Goal: Task Accomplishment & Management: Manage account settings

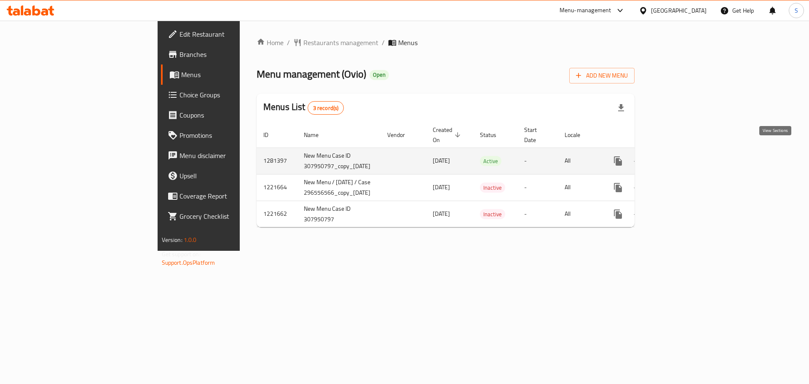
click at [684, 156] on icon "enhanced table" at bounding box center [679, 161] width 10 height 10
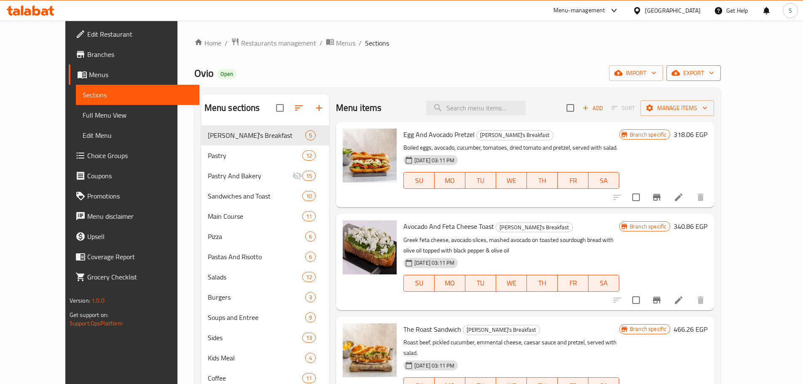
click at [714, 70] on span "export" at bounding box center [693, 73] width 41 height 11
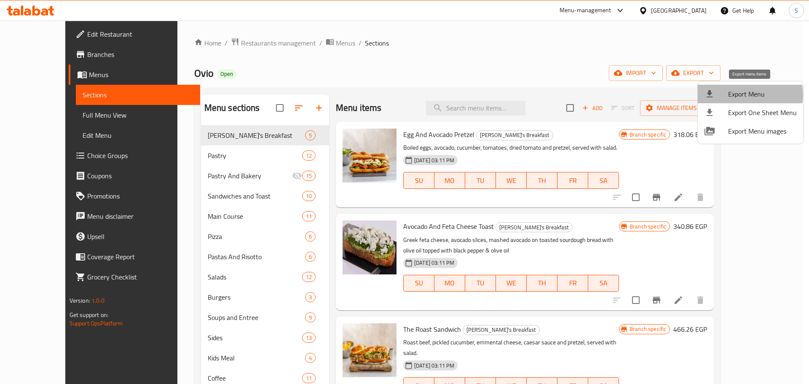
click at [741, 95] on span "Export Menu" at bounding box center [762, 94] width 69 height 10
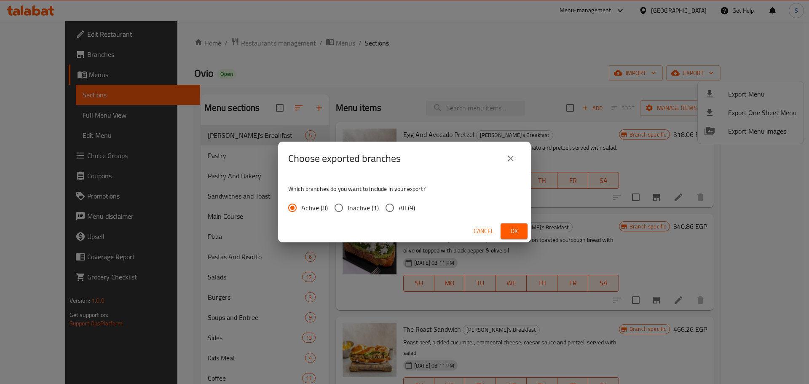
click at [388, 206] on input "All (9)" at bounding box center [390, 208] width 18 height 18
radio input "true"
click at [522, 228] on button "Ok" at bounding box center [513, 231] width 27 height 16
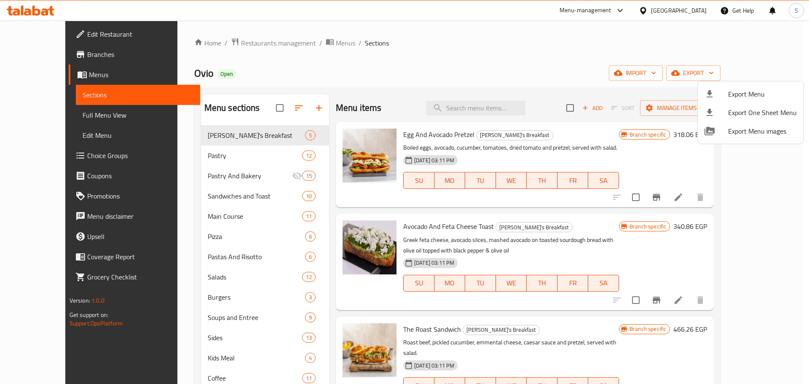
click at [581, 136] on div at bounding box center [404, 192] width 809 height 384
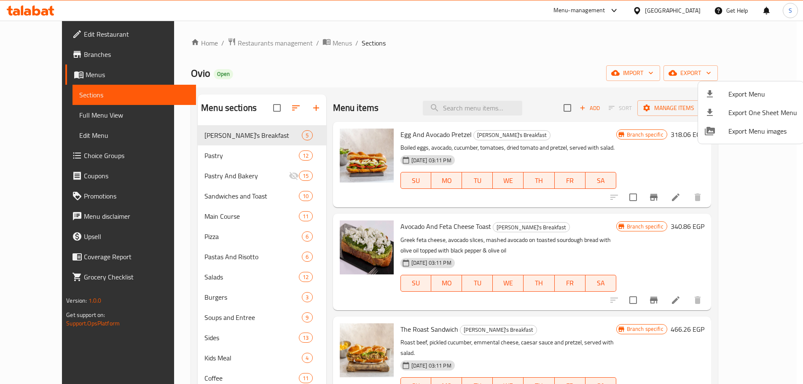
click at [585, 139] on h6 "Egg And Avocado Pretzel Ovio's Breakfast" at bounding box center [508, 134] width 216 height 12
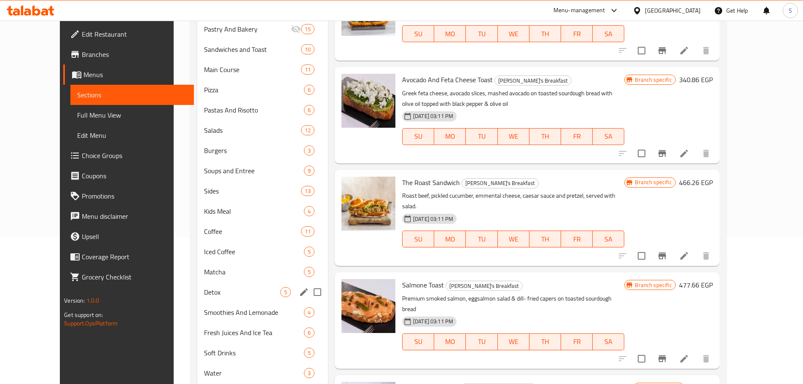
scroll to position [173, 0]
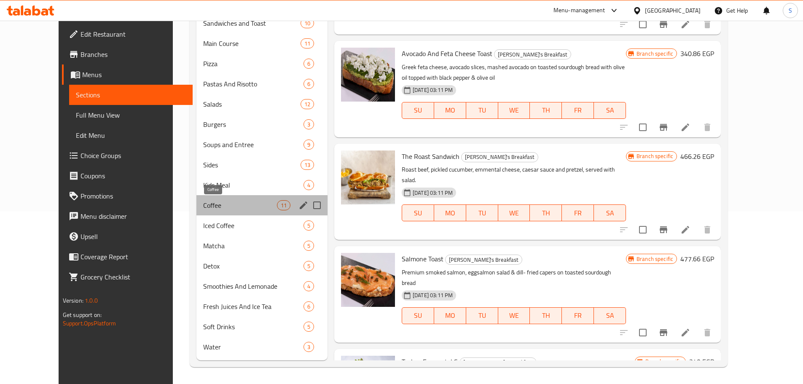
click at [204, 201] on span "Coffee" at bounding box center [240, 205] width 74 height 10
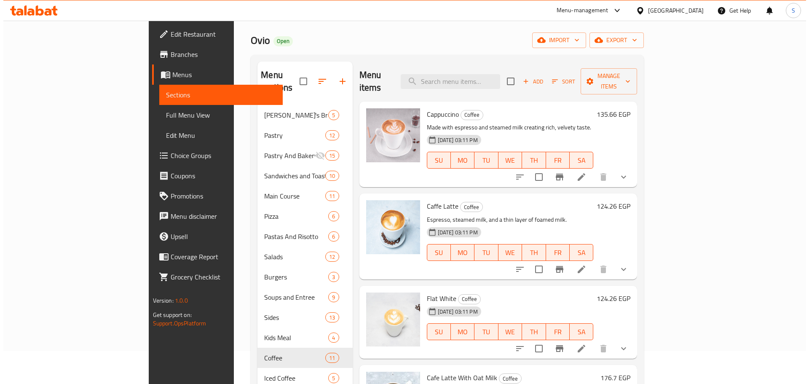
scroll to position [4, 0]
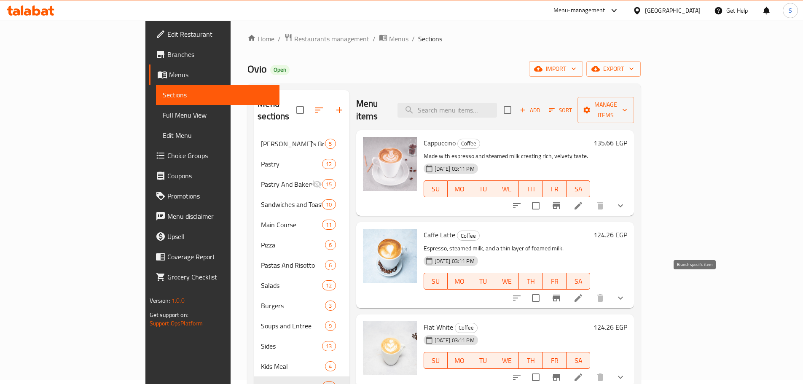
click at [561, 293] on icon "Branch-specific-item" at bounding box center [556, 298] width 10 height 10
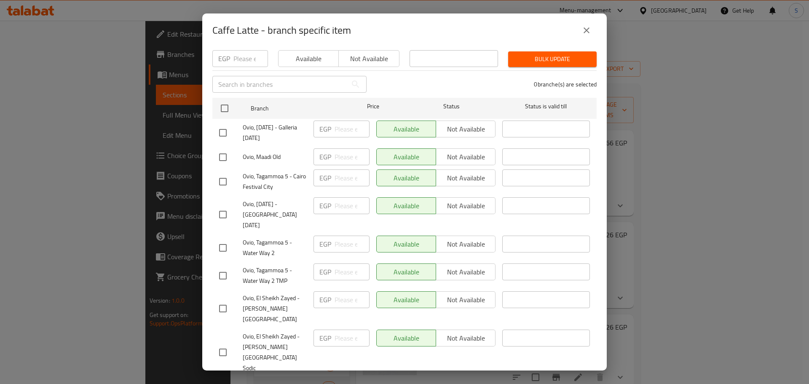
scroll to position [89, 0]
click at [587, 30] on icon "close" at bounding box center [586, 30] width 10 height 10
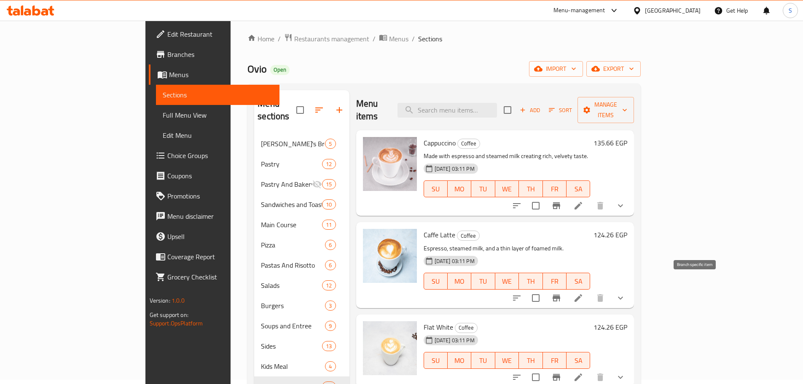
click at [566, 288] on button "Branch-specific-item" at bounding box center [556, 298] width 20 height 20
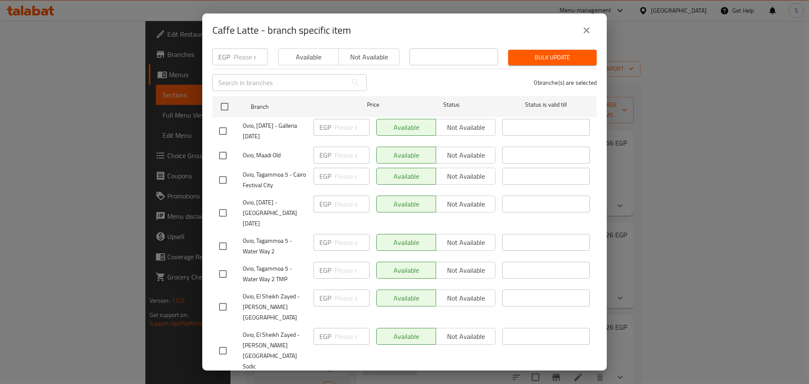
click at [588, 29] on icon "close" at bounding box center [586, 30] width 6 height 6
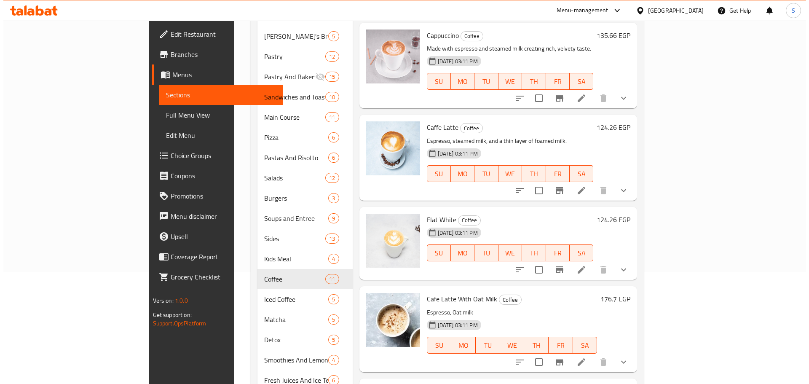
scroll to position [173, 0]
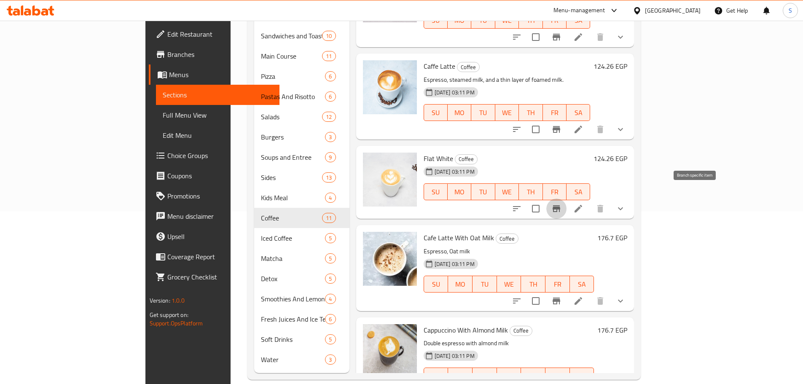
click at [566, 198] on button "Branch-specific-item" at bounding box center [556, 208] width 20 height 20
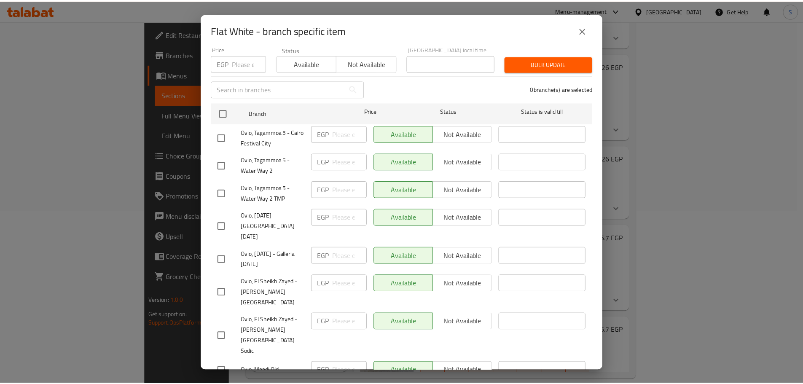
scroll to position [89, 0]
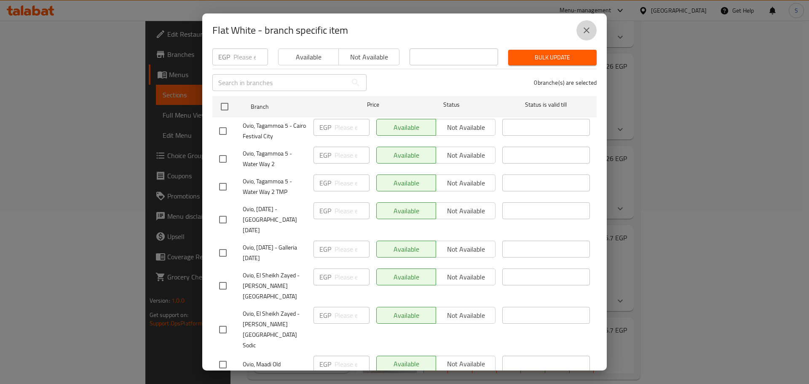
drag, startPoint x: 587, startPoint y: 32, endPoint x: 583, endPoint y: 34, distance: 4.6
click at [587, 32] on icon "close" at bounding box center [586, 30] width 10 height 10
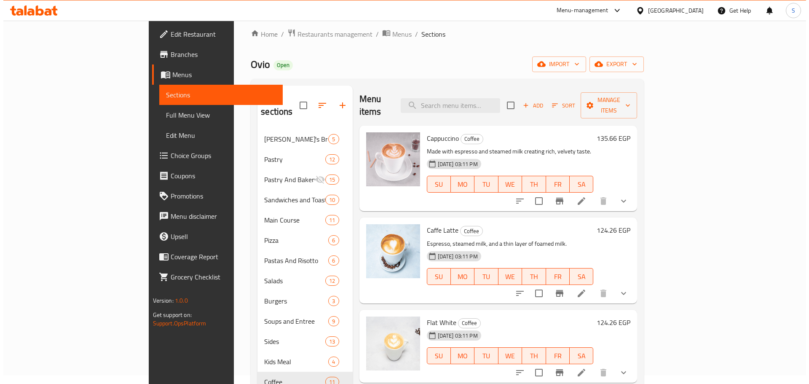
scroll to position [4, 0]
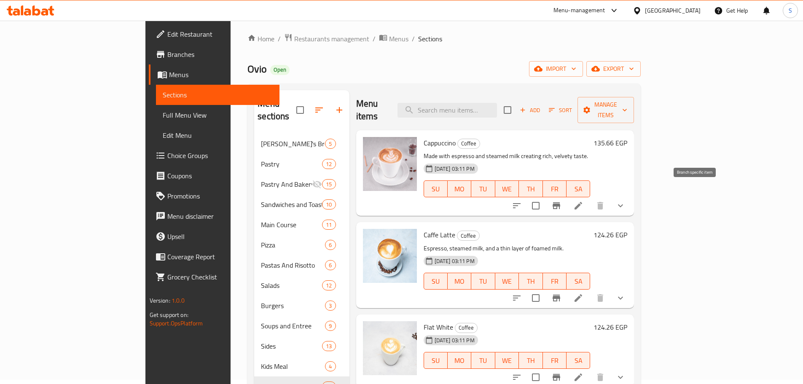
click at [560, 202] on icon "Branch-specific-item" at bounding box center [556, 205] width 8 height 7
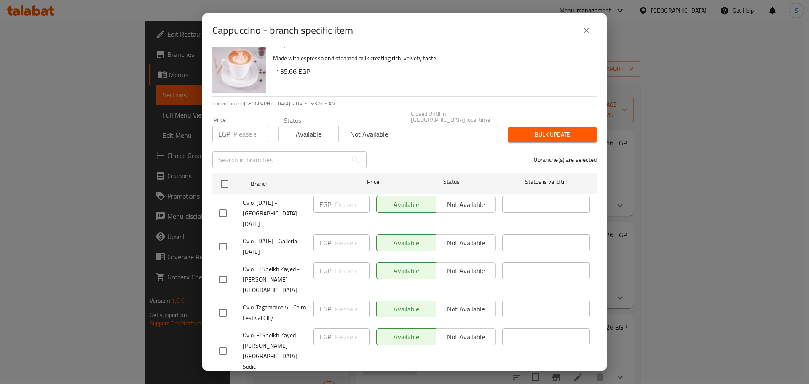
scroll to position [0, 0]
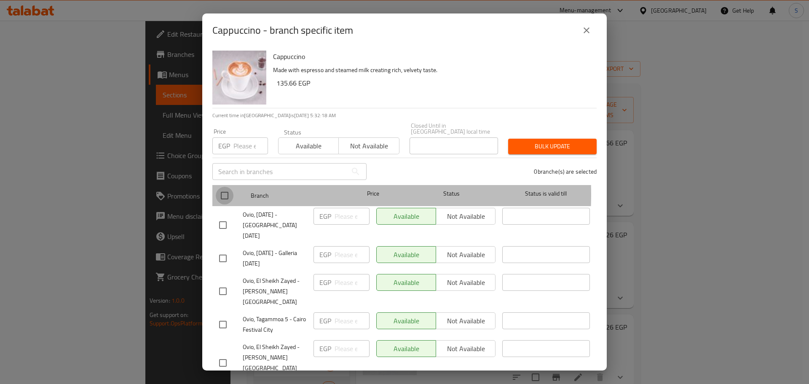
click at [223, 188] on input "checkbox" at bounding box center [225, 196] width 18 height 18
checkbox input "true"
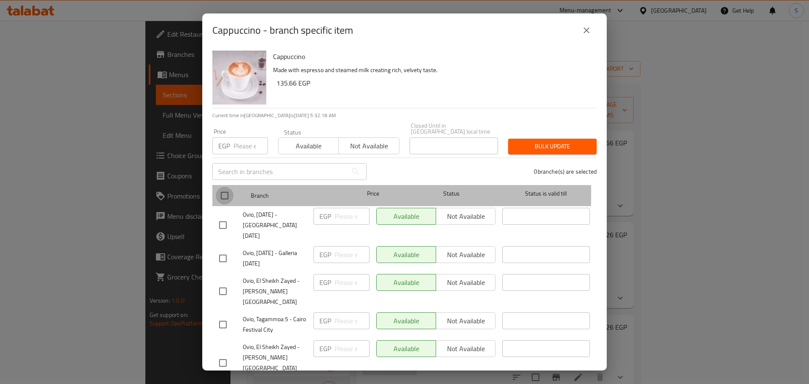
checkbox input "true"
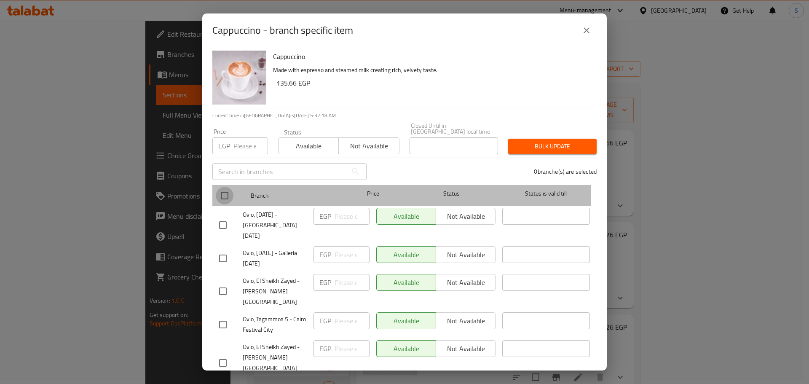
checkbox input "true"
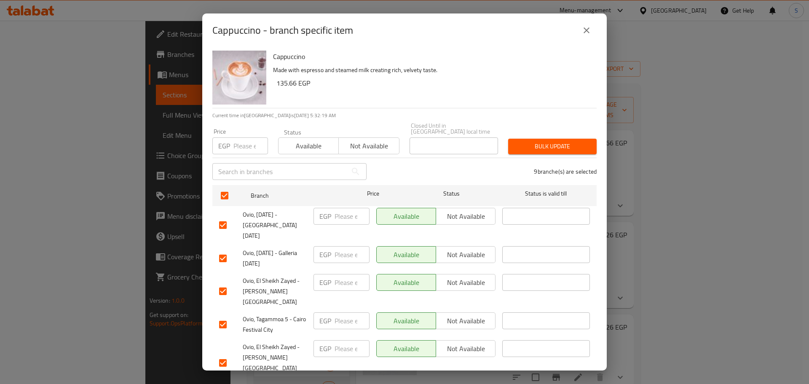
click at [238, 144] on input "number" at bounding box center [250, 145] width 35 height 17
paste input "124.26"
type input "124.26"
click at [536, 141] on span "Bulk update" at bounding box center [552, 146] width 75 height 11
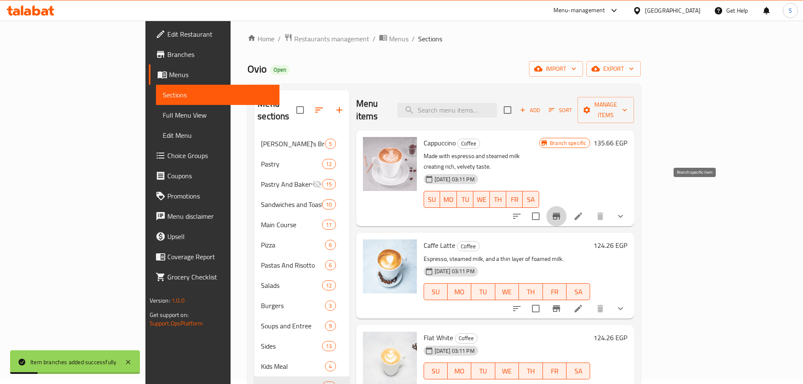
click at [560, 213] on icon "Branch-specific-item" at bounding box center [556, 216] width 8 height 7
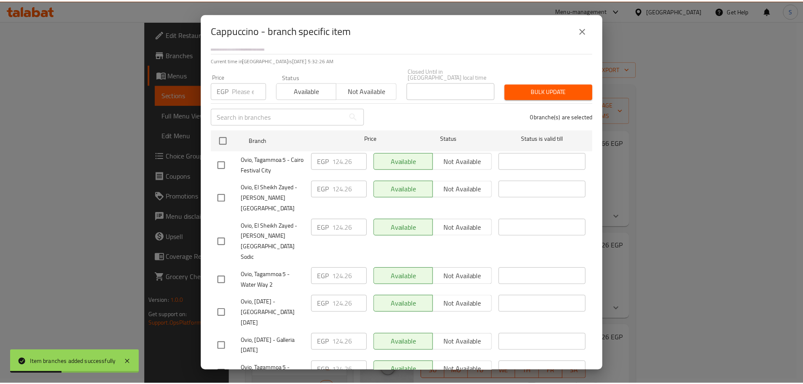
scroll to position [47, 0]
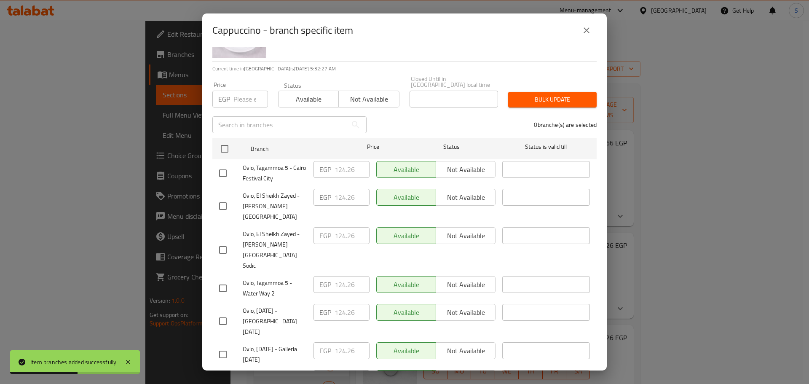
click at [593, 33] on button "close" at bounding box center [586, 30] width 20 height 20
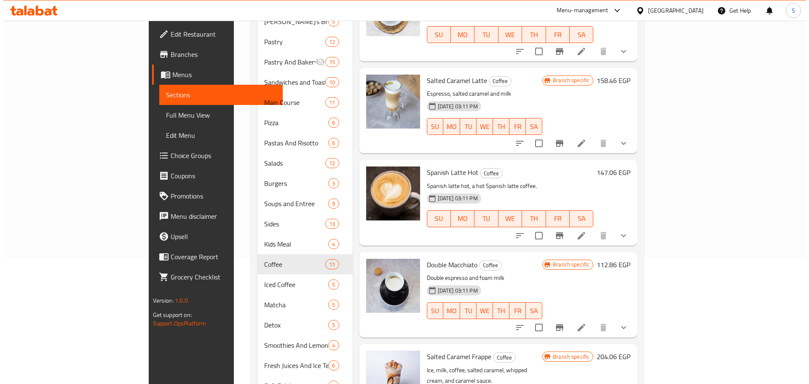
scroll to position [506, 0]
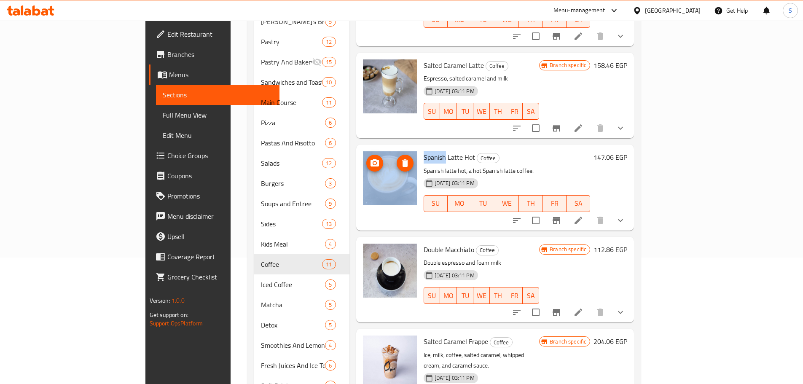
copy div "Spanish"
drag, startPoint x: 409, startPoint y: 135, endPoint x: 380, endPoint y: 137, distance: 29.6
click at [380, 148] on div "Spanish Latte Hot Coffee Spanish latte hot, a hot Spanish latte coffee. 25-03-2…" at bounding box center [494, 187] width 271 height 79
click at [423, 151] on span "Spanish Latte Hot" at bounding box center [448, 157] width 51 height 13
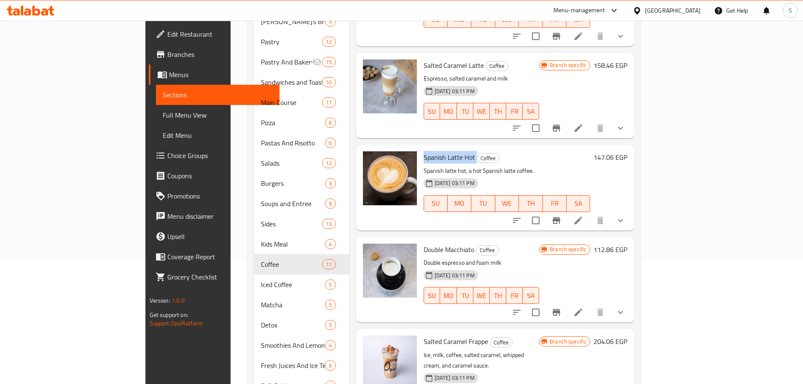
click at [423, 151] on span "Spanish Latte Hot" at bounding box center [448, 157] width 51 height 13
copy h6 "Spanish Latte Hot"
click at [561, 123] on icon "Branch-specific-item" at bounding box center [556, 128] width 10 height 10
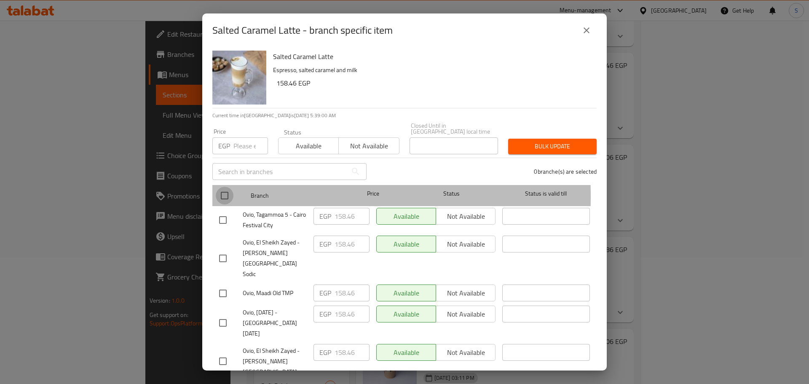
click at [221, 190] on input "checkbox" at bounding box center [225, 196] width 18 height 18
checkbox input "true"
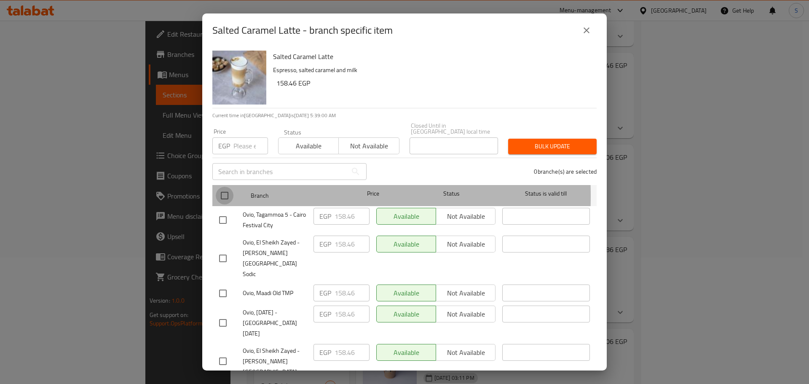
checkbox input "true"
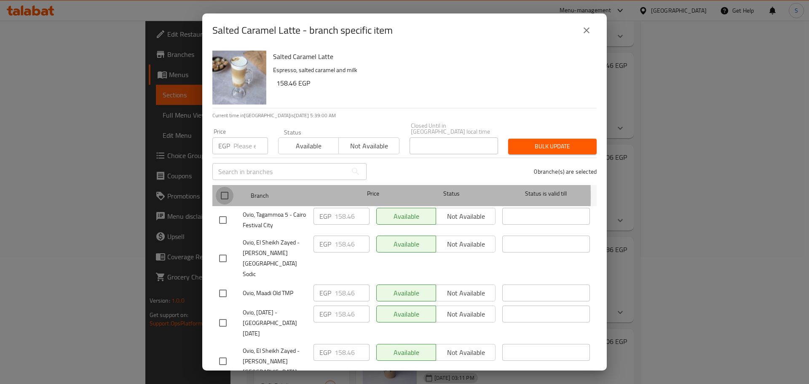
checkbox input "true"
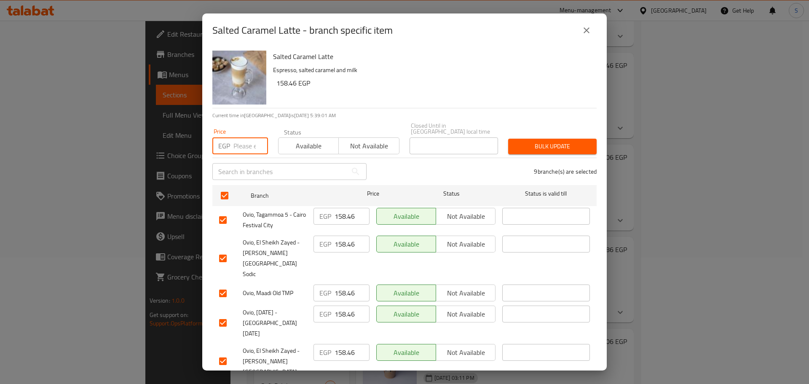
click at [244, 139] on input "number" at bounding box center [250, 145] width 35 height 17
paste input "147.06"
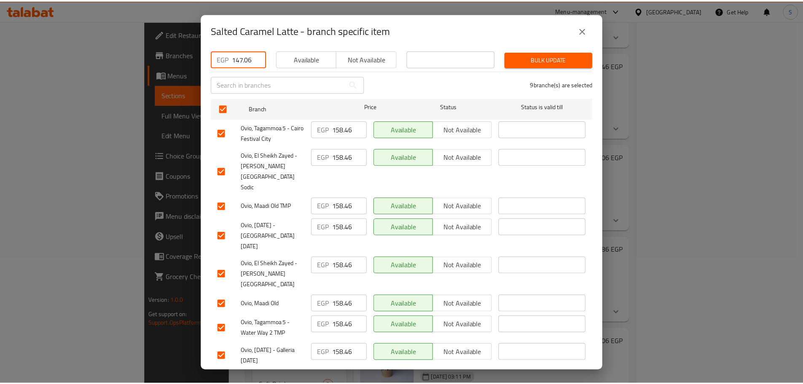
scroll to position [89, 0]
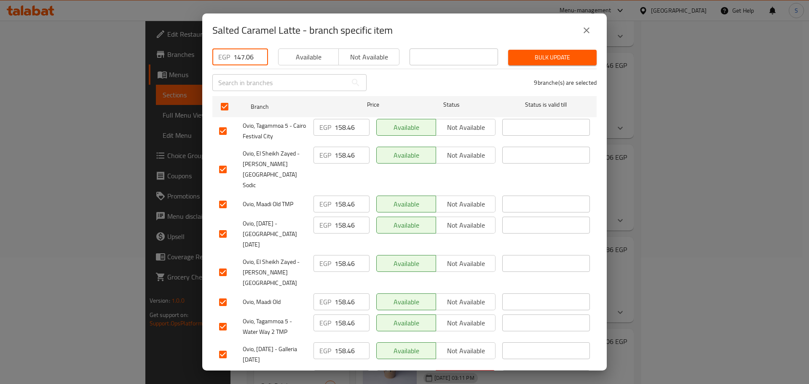
type input "147.06"
click at [543, 52] on span "Bulk update" at bounding box center [552, 57] width 75 height 11
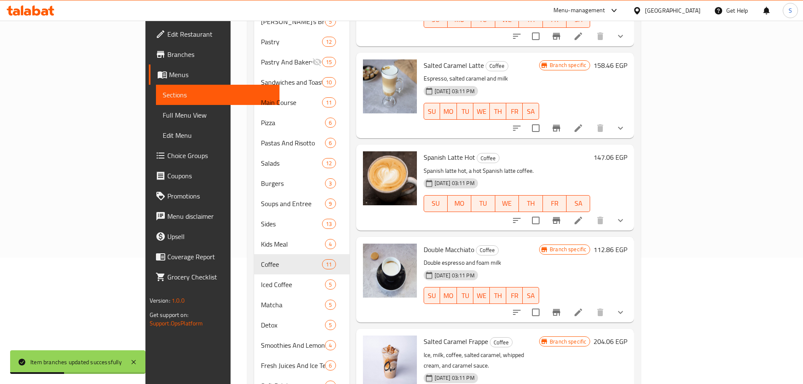
click at [420, 56] on div "Salted Caramel Latte Coffee Espresso, salted caramel and milk 25-03-2025 03:11 …" at bounding box center [481, 95] width 123 height 79
click at [423, 59] on span "Salted Caramel Latte" at bounding box center [453, 65] width 60 height 13
copy h6 "Salted Caramel Latte"
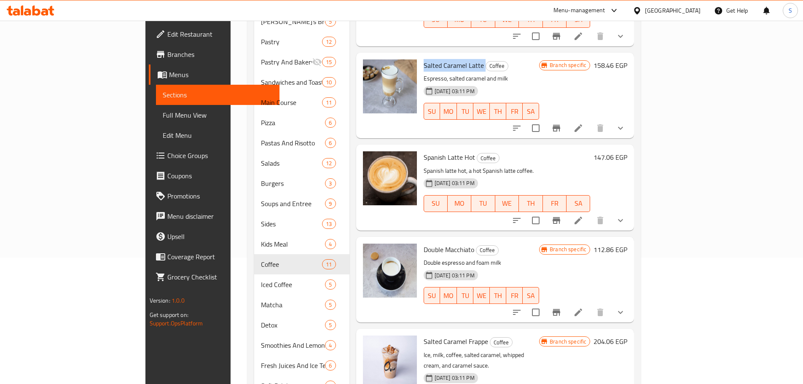
click at [560, 125] on icon "Branch-specific-item" at bounding box center [556, 128] width 8 height 7
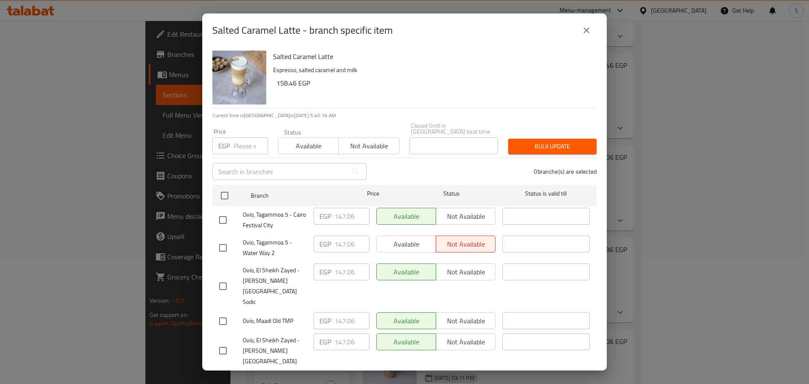
click at [585, 30] on icon "close" at bounding box center [586, 30] width 10 height 10
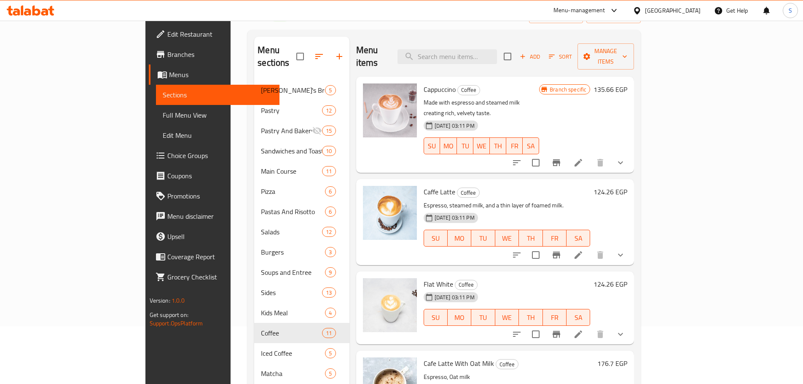
scroll to position [49, 0]
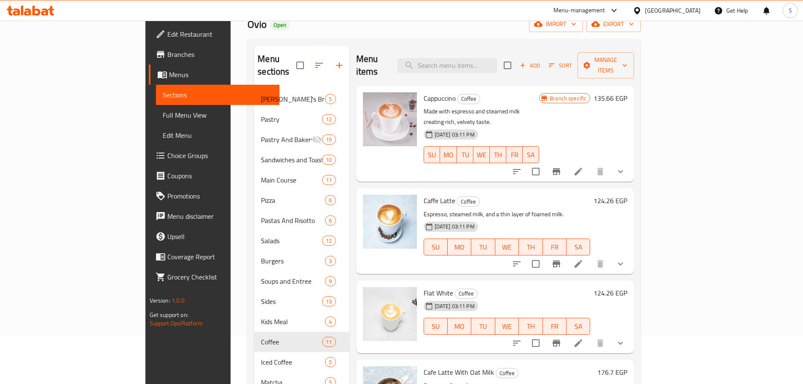
click at [423, 92] on span "Cappuccino" at bounding box center [439, 98] width 32 height 13
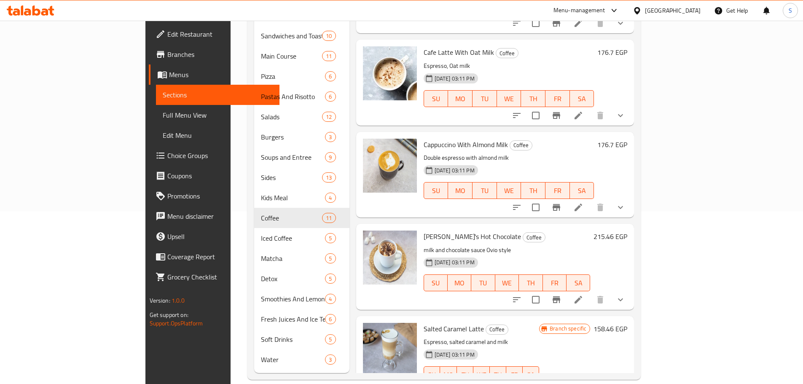
scroll to position [211, 0]
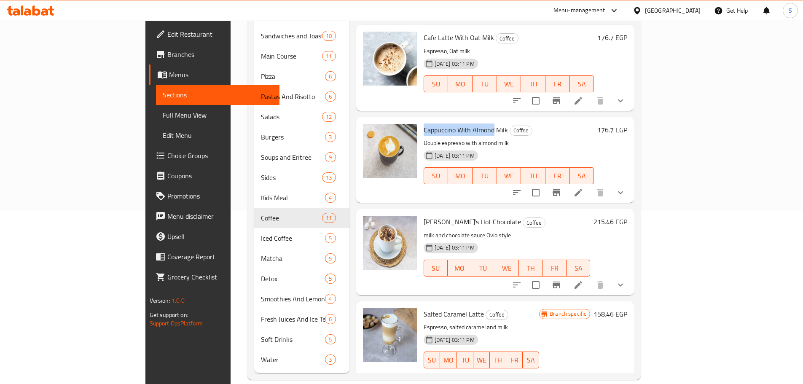
drag, startPoint x: 458, startPoint y: 107, endPoint x: 388, endPoint y: 110, distance: 69.6
click at [423, 123] on span "Cappuccino With Almond Milk" at bounding box center [465, 129] width 84 height 13
copy span "Cappuccino With Almond"
click at [457, 123] on span "Cappuccino With Almond Milk" at bounding box center [465, 129] width 84 height 13
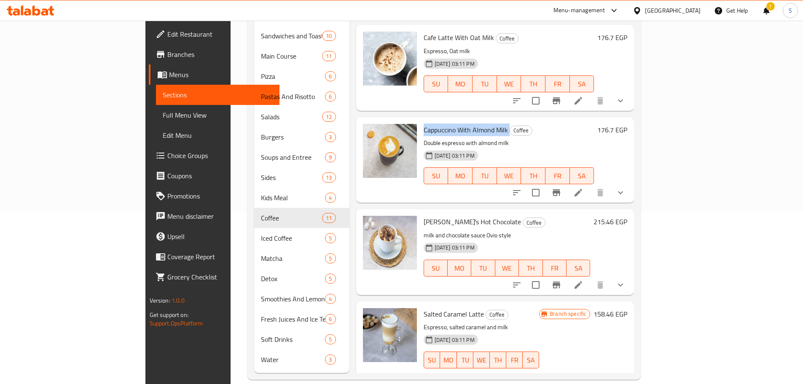
click at [457, 123] on span "Cappuccino With Almond Milk" at bounding box center [465, 129] width 84 height 13
click at [437, 123] on span "Cappuccino With Almond Milk" at bounding box center [465, 129] width 84 height 13
click at [439, 123] on span "Cappuccino With Almond Milk" at bounding box center [465, 129] width 84 height 13
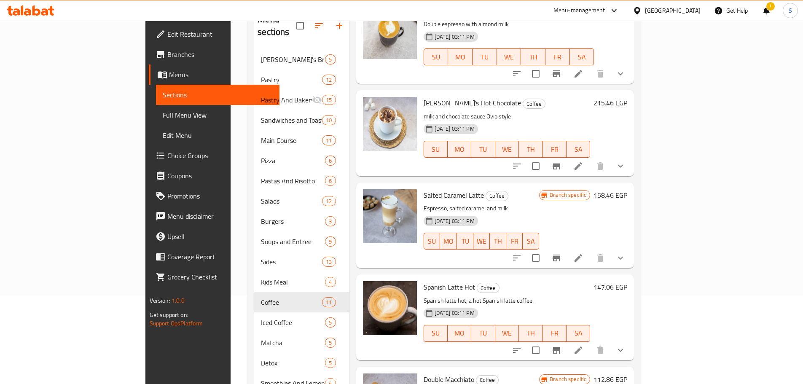
scroll to position [372, 0]
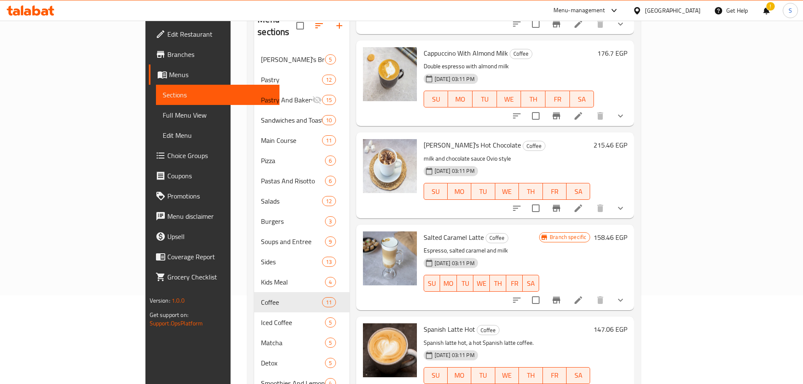
click at [423, 139] on span "[PERSON_NAME] Hot Chocolate" at bounding box center [471, 145] width 97 height 13
copy h6 "[PERSON_NAME] Hot Chocolate"
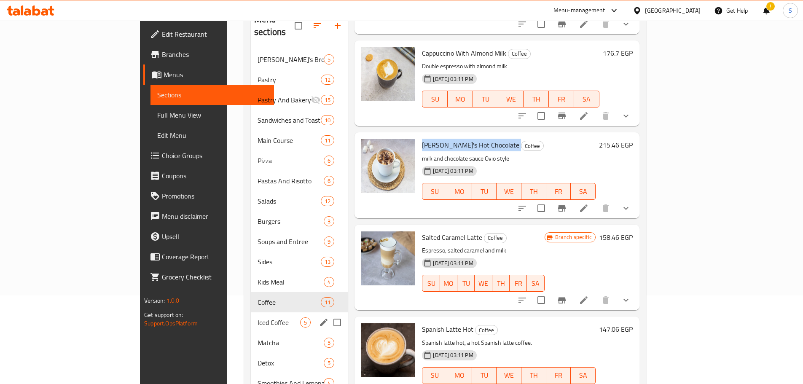
click at [257, 317] on span "Iced Coffee" at bounding box center [278, 322] width 43 height 10
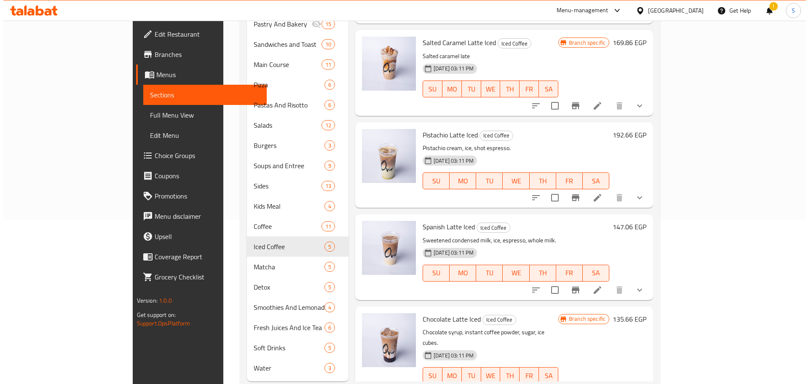
scroll to position [173, 0]
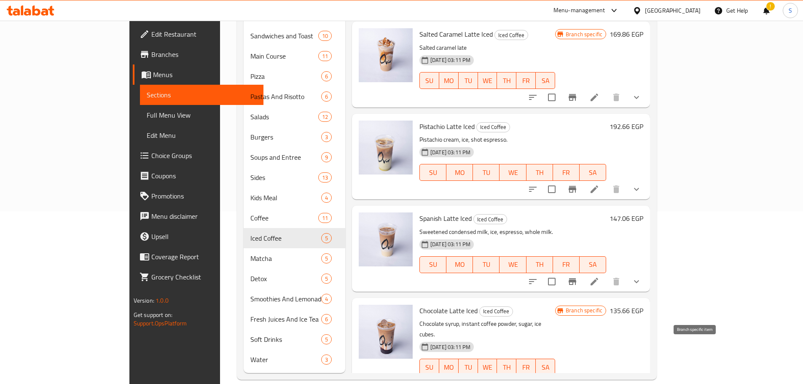
click at [576, 380] on icon "Branch-specific-item" at bounding box center [572, 383] width 8 height 7
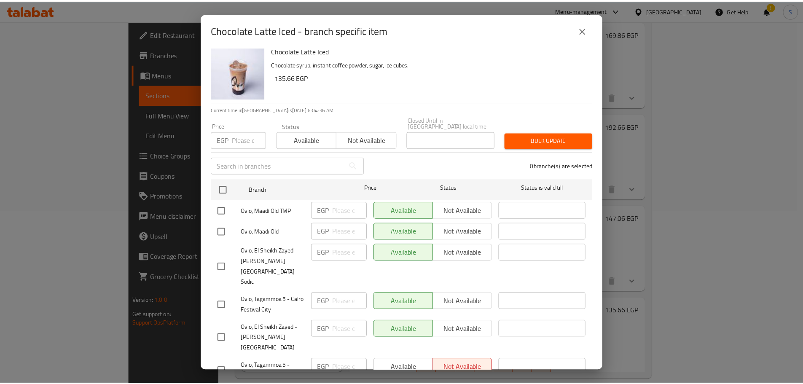
scroll to position [0, 0]
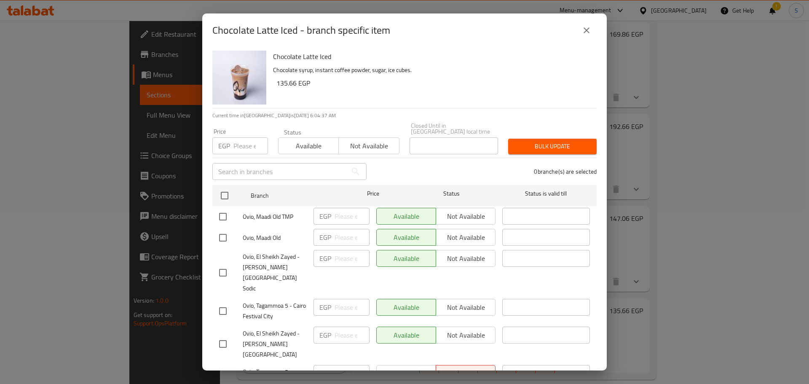
click at [586, 32] on icon "close" at bounding box center [586, 30] width 10 height 10
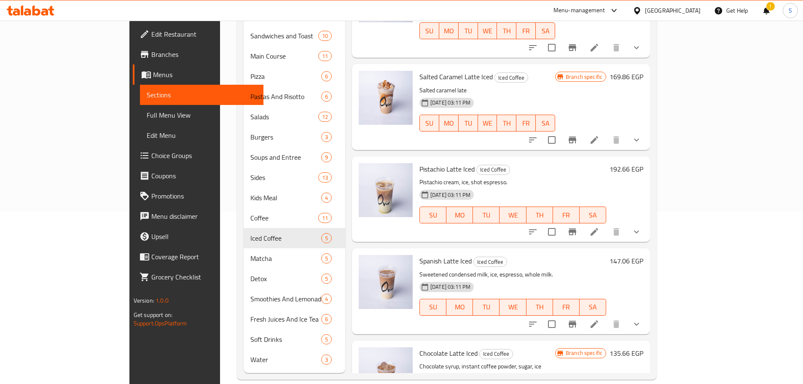
scroll to position [131, 0]
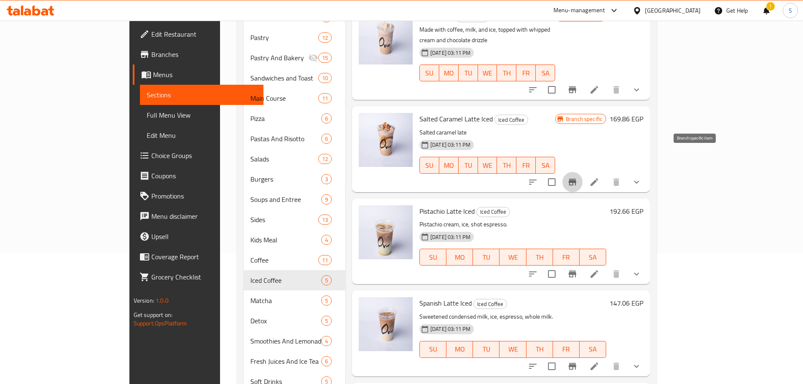
click at [577, 177] on icon "Branch-specific-item" at bounding box center [572, 182] width 10 height 10
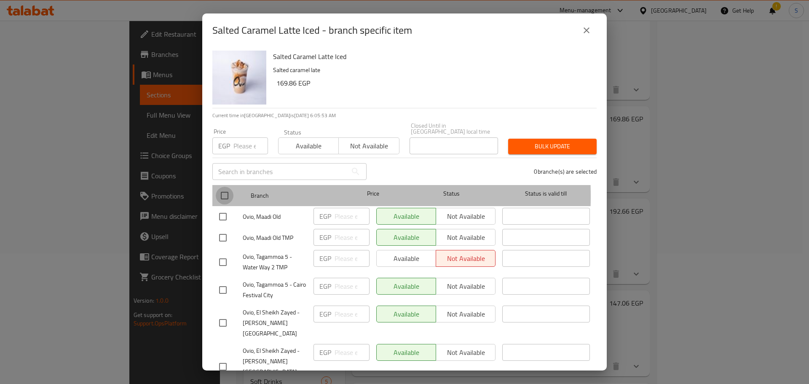
click at [228, 190] on input "checkbox" at bounding box center [225, 196] width 18 height 18
checkbox input "true"
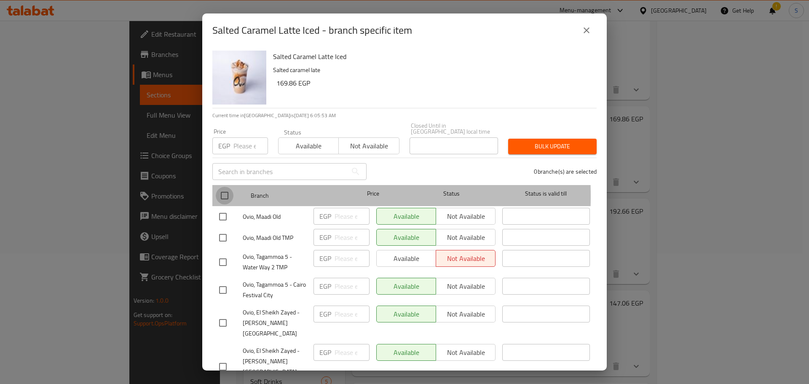
checkbox input "true"
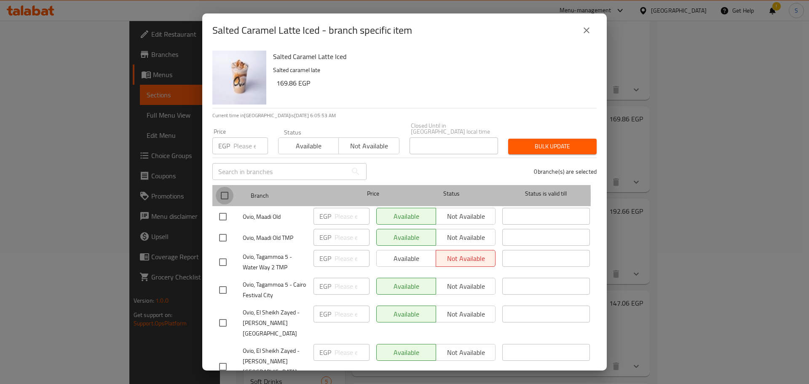
checkbox input "true"
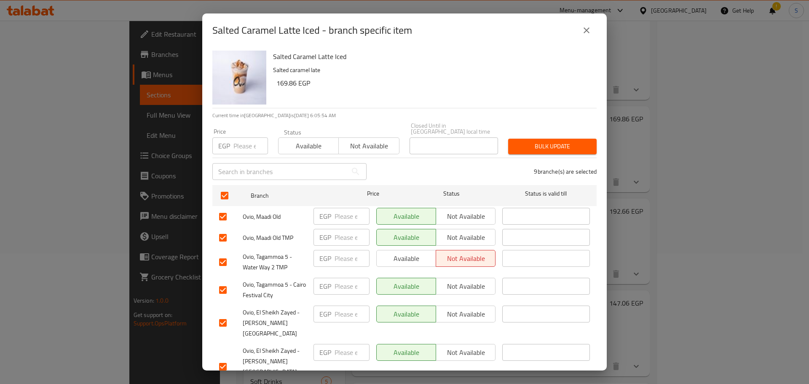
click at [240, 141] on input "number" at bounding box center [250, 145] width 35 height 17
paste input "158.46"
type input "158.46"
click at [549, 141] on span "Bulk update" at bounding box center [552, 146] width 75 height 11
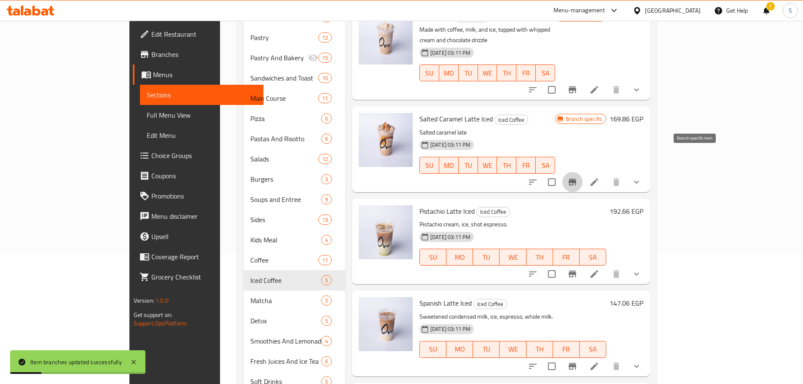
click at [576, 179] on icon "Branch-specific-item" at bounding box center [572, 182] width 8 height 7
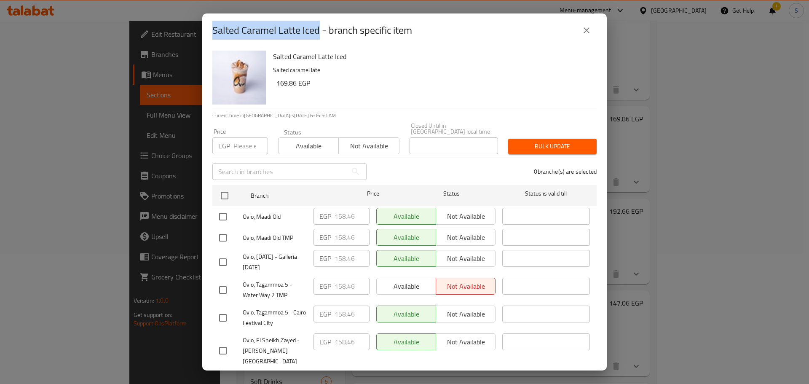
copy h2 "Salted Caramel Latte Iced"
drag, startPoint x: 318, startPoint y: 33, endPoint x: 209, endPoint y: 32, distance: 110.0
click at [209, 32] on div "Salted Caramel Latte Iced - branch specific item" at bounding box center [404, 30] width 404 height 34
click at [585, 34] on icon "close" at bounding box center [586, 30] width 10 height 10
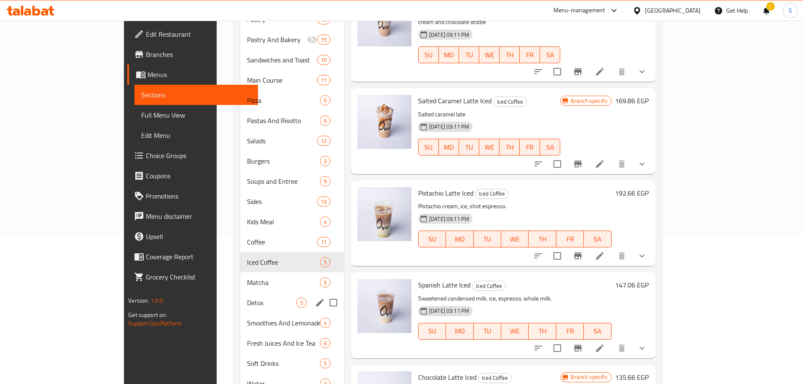
scroll to position [169, 0]
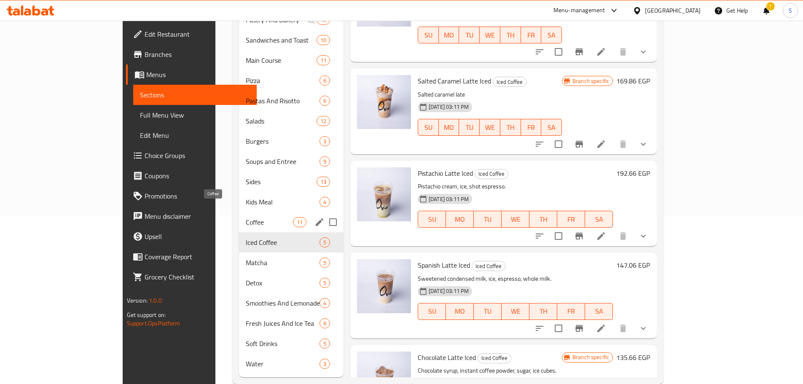
click at [246, 217] on span "Coffee" at bounding box center [269, 222] width 47 height 10
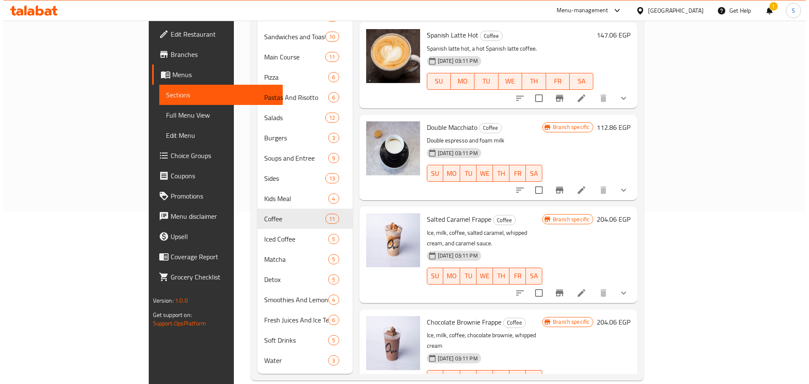
scroll to position [173, 0]
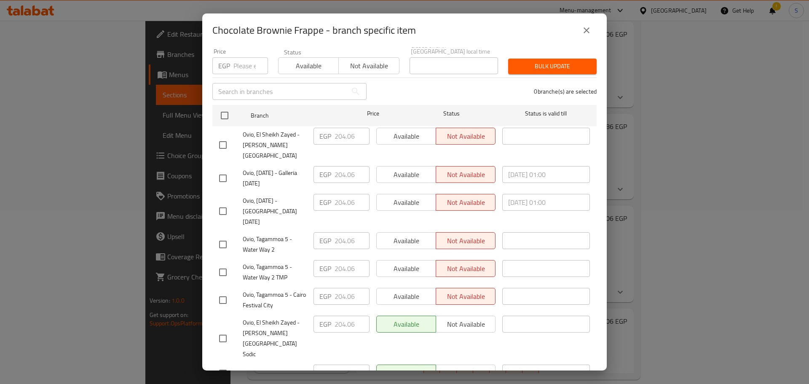
scroll to position [89, 0]
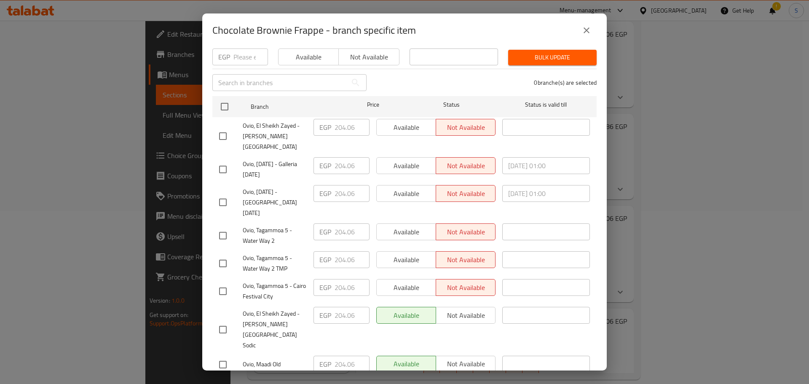
click at [586, 32] on icon "close" at bounding box center [586, 30] width 10 height 10
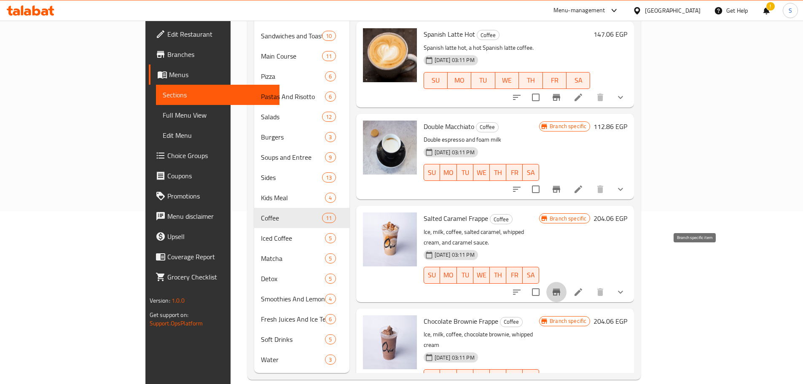
click at [561, 287] on icon "Branch-specific-item" at bounding box center [556, 292] width 10 height 10
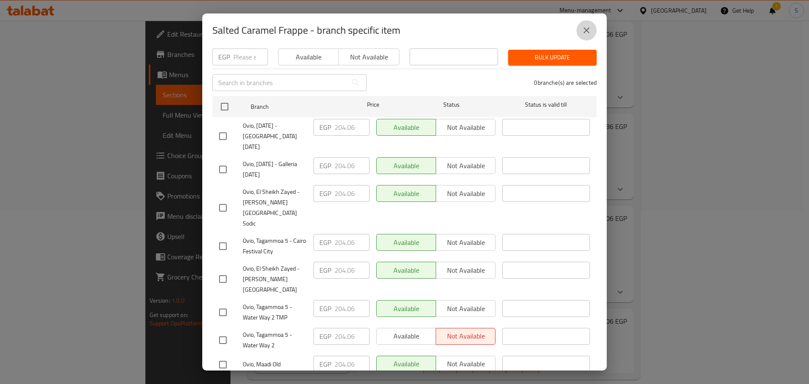
click at [586, 29] on icon "close" at bounding box center [586, 30] width 10 height 10
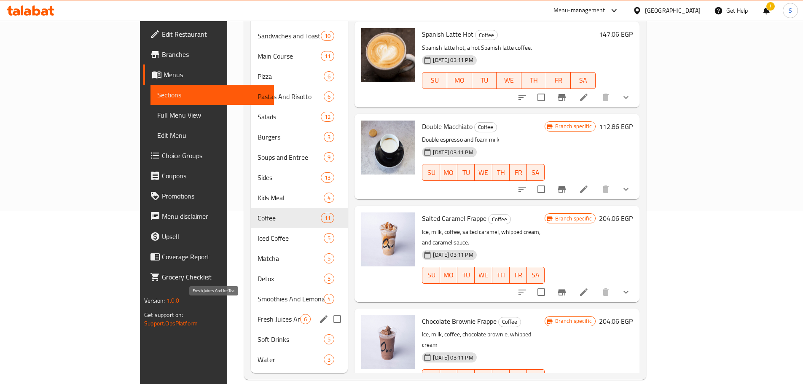
click at [257, 314] on span "Fresh Juices And Ice Tea" at bounding box center [278, 319] width 43 height 10
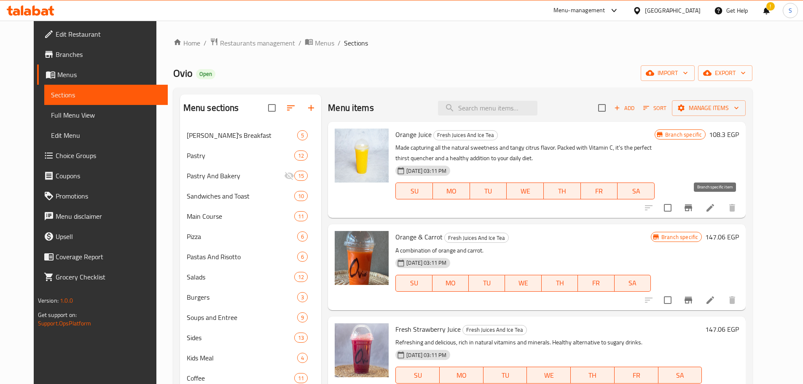
click at [692, 205] on icon "Branch-specific-item" at bounding box center [688, 207] width 8 height 7
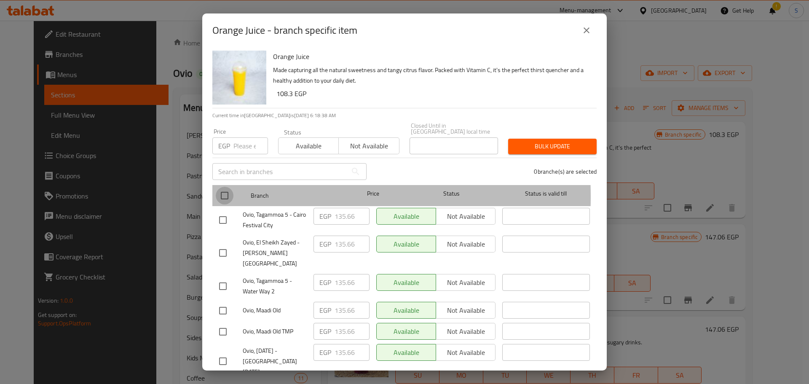
click at [231, 190] on input "checkbox" at bounding box center [225, 196] width 18 height 18
checkbox input "true"
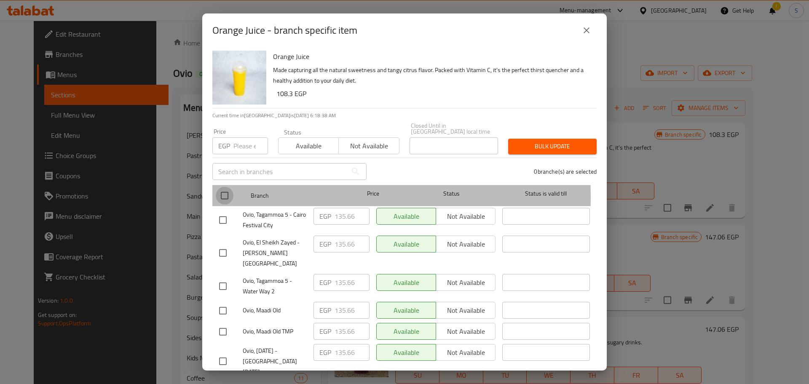
checkbox input "true"
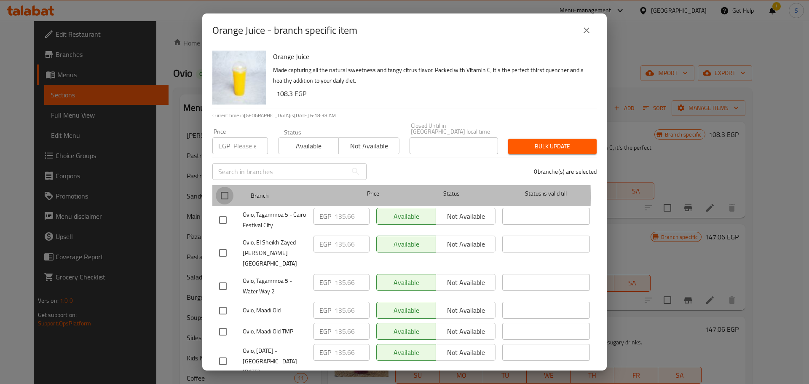
checkbox input "true"
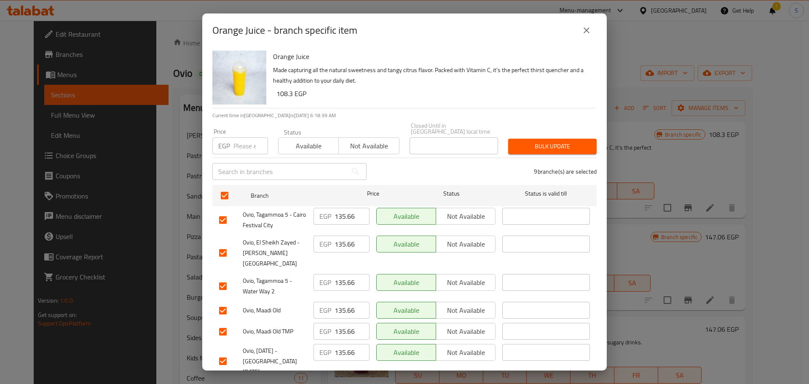
click at [243, 143] on input "number" at bounding box center [250, 145] width 35 height 17
paste input "158.46"
type input "158.46"
click at [553, 141] on span "Bulk update" at bounding box center [552, 146] width 75 height 11
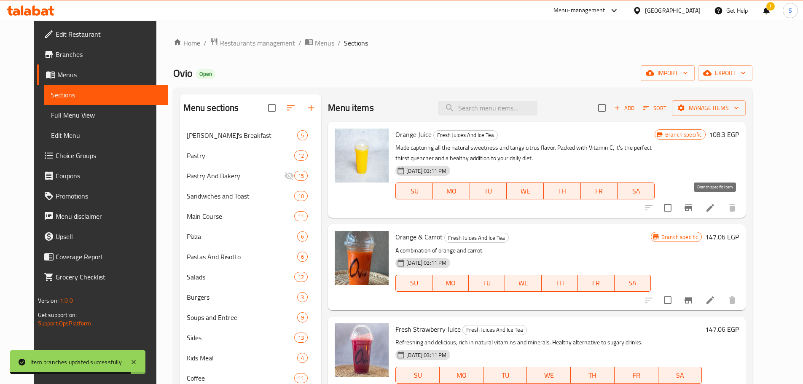
click at [698, 202] on button "Branch-specific-item" at bounding box center [688, 208] width 20 height 20
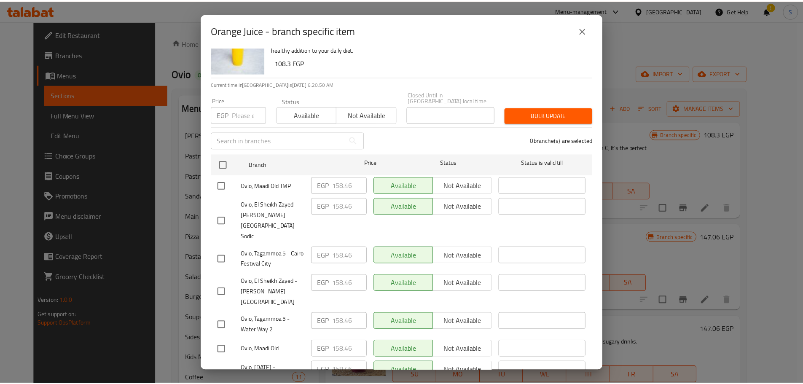
scroll to position [89, 0]
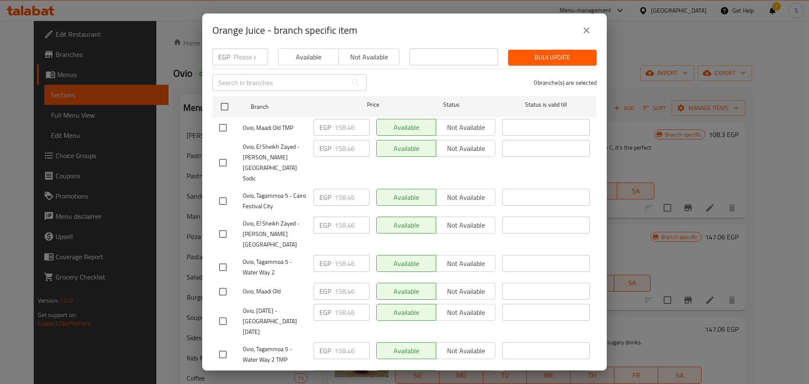
click at [586, 27] on icon "close" at bounding box center [586, 30] width 10 height 10
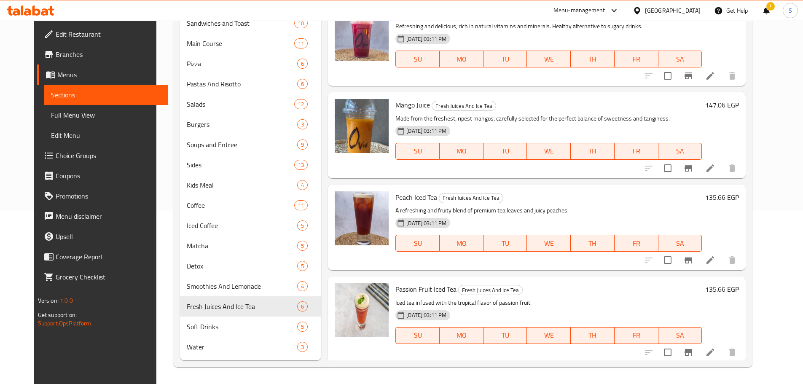
scroll to position [145, 0]
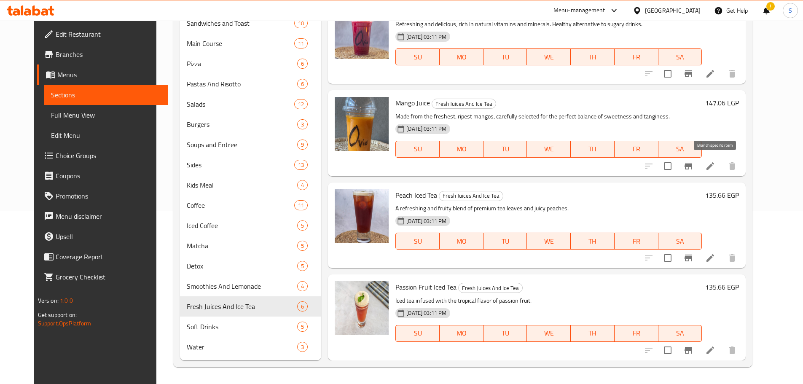
click at [692, 165] on icon "Branch-specific-item" at bounding box center [688, 166] width 8 height 7
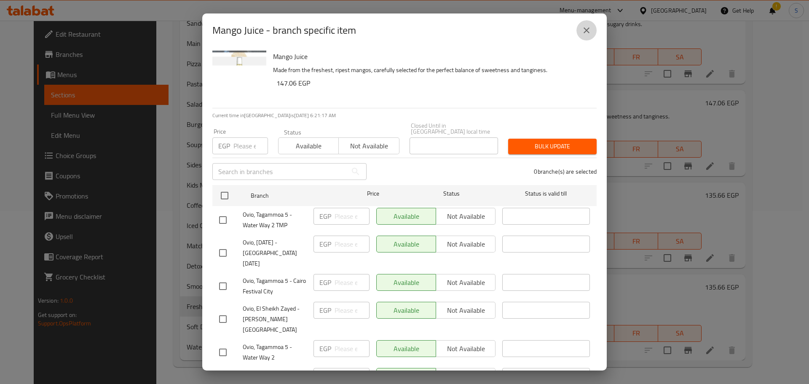
click at [589, 33] on icon "close" at bounding box center [586, 30] width 6 height 6
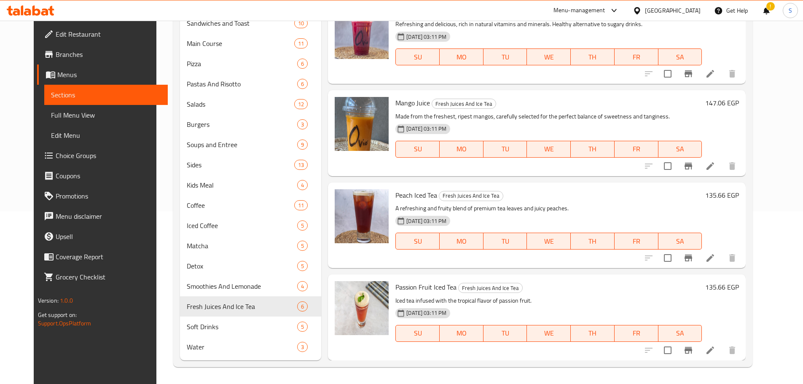
click at [693, 169] on icon "Branch-specific-item" at bounding box center [688, 166] width 10 height 10
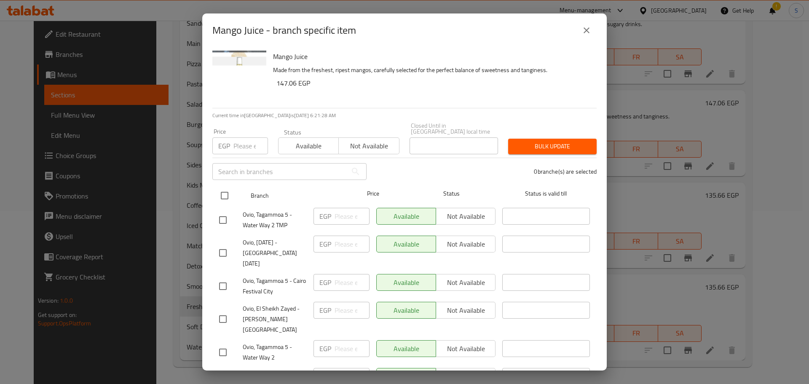
drag, startPoint x: 229, startPoint y: 187, endPoint x: 229, endPoint y: 182, distance: 5.5
click at [229, 187] on input "checkbox" at bounding box center [225, 196] width 18 height 18
checkbox input "true"
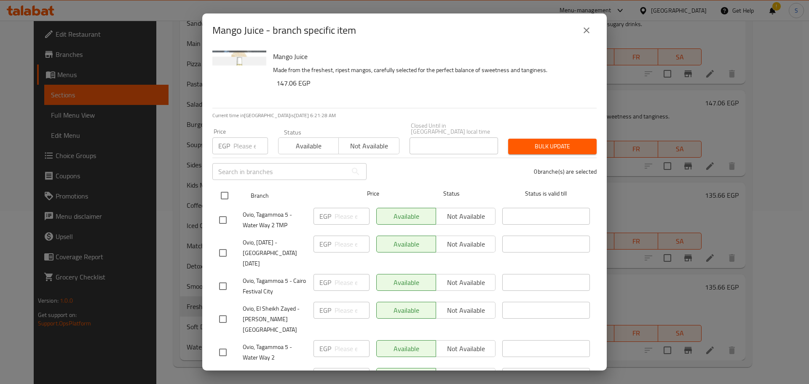
checkbox input "true"
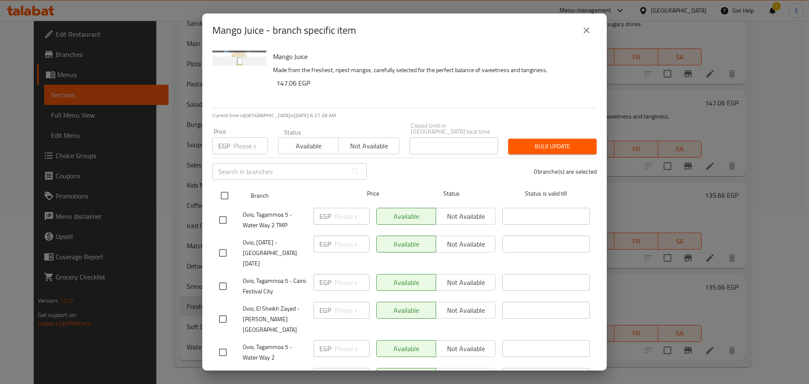
checkbox input "true"
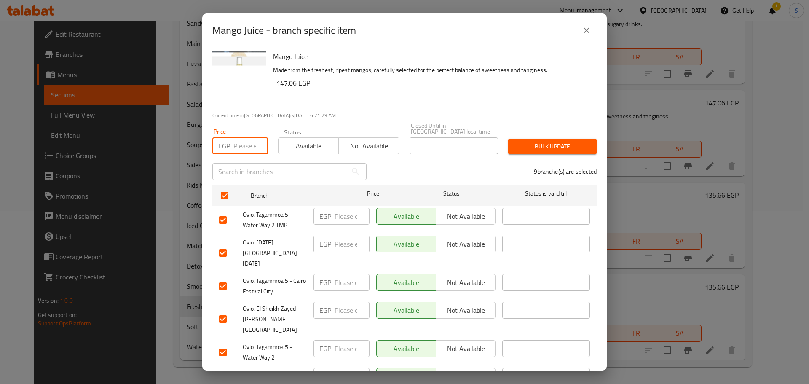
click at [237, 137] on input "number" at bounding box center [250, 145] width 35 height 17
paste input "169.86"
type input "169.86"
click at [519, 141] on span "Bulk update" at bounding box center [552, 146] width 75 height 11
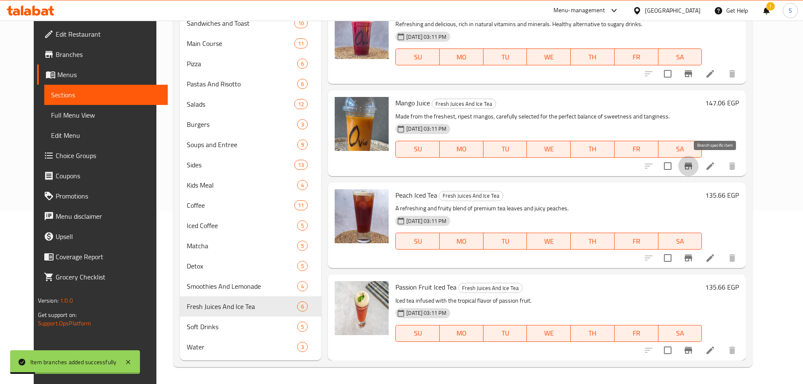
click at [692, 167] on icon "Branch-specific-item" at bounding box center [688, 166] width 8 height 7
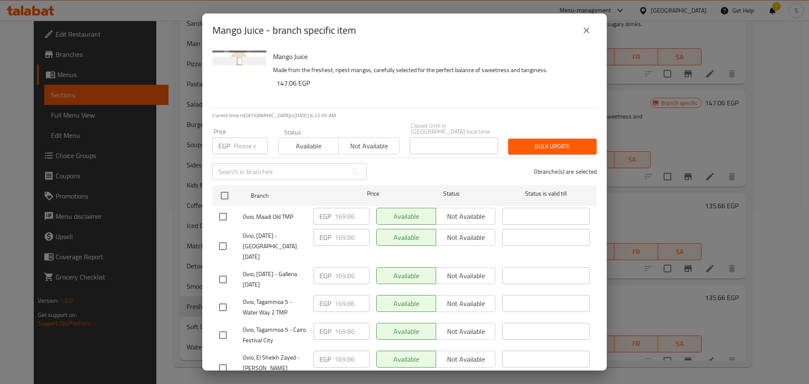
click at [591, 28] on icon "close" at bounding box center [586, 30] width 10 height 10
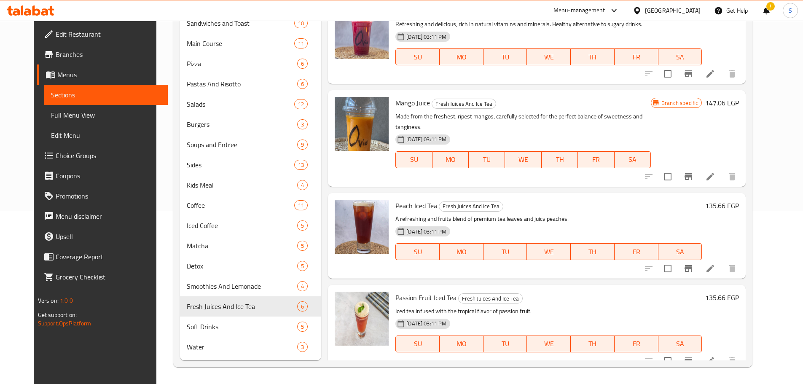
scroll to position [0, 0]
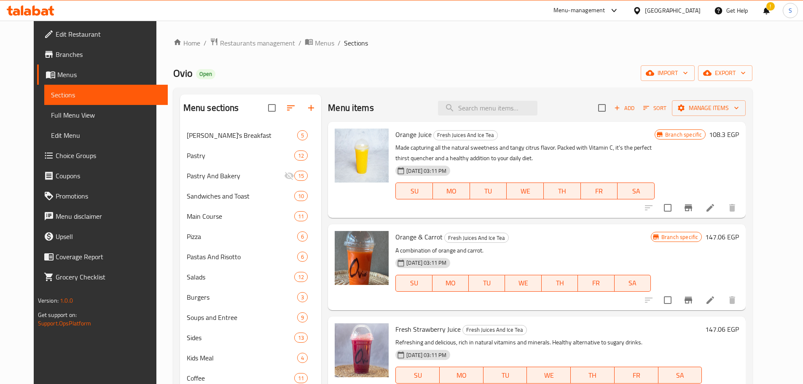
click at [404, 237] on span "Orange & Carrot" at bounding box center [418, 236] width 47 height 13
click at [405, 237] on span "Orange & Carrot" at bounding box center [418, 236] width 47 height 13
click at [406, 237] on span "Orange & Carrot" at bounding box center [418, 236] width 47 height 13
copy h6 "Orange & Carrot"
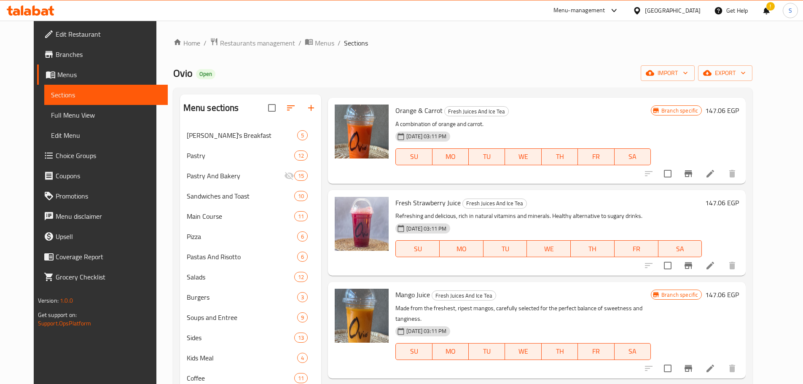
scroll to position [145, 0]
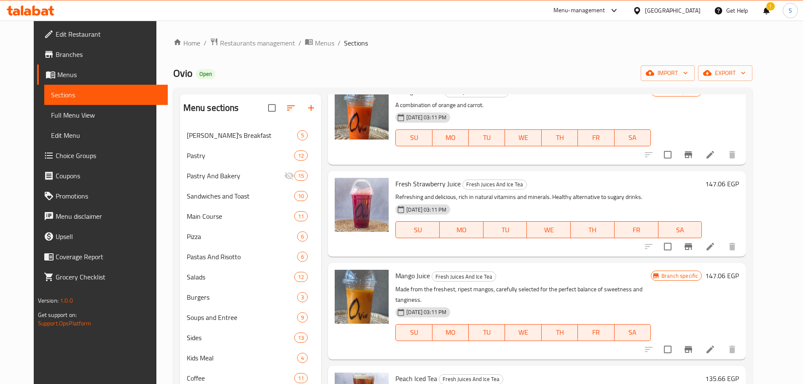
click at [434, 181] on span "Fresh Strawberry Juice" at bounding box center [427, 183] width 65 height 13
click at [434, 180] on span "Fresh Strawberry Juice" at bounding box center [427, 183] width 65 height 13
copy h6 "Fresh Strawberry Juice"
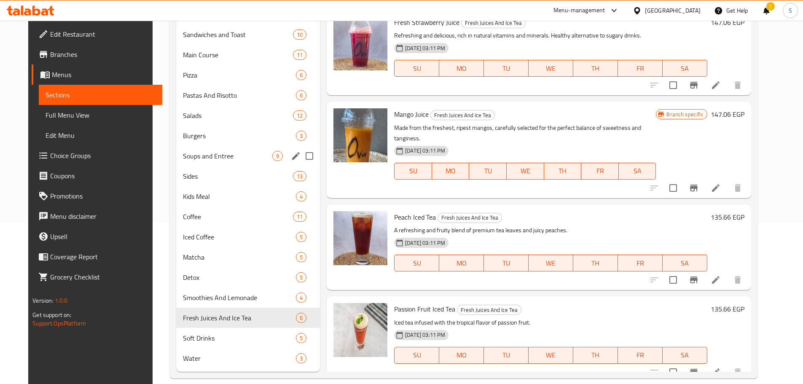
scroll to position [173, 0]
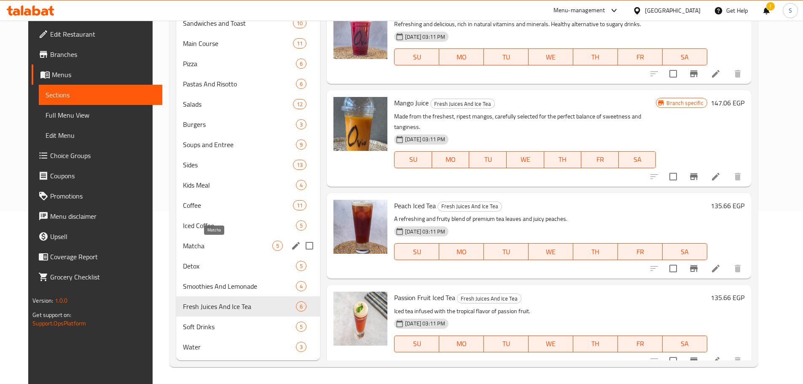
click at [235, 241] on span "Matcha" at bounding box center [227, 246] width 89 height 10
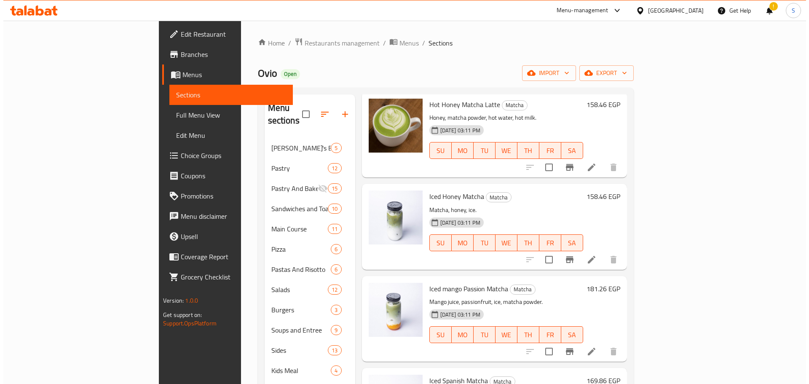
scroll to position [33, 0]
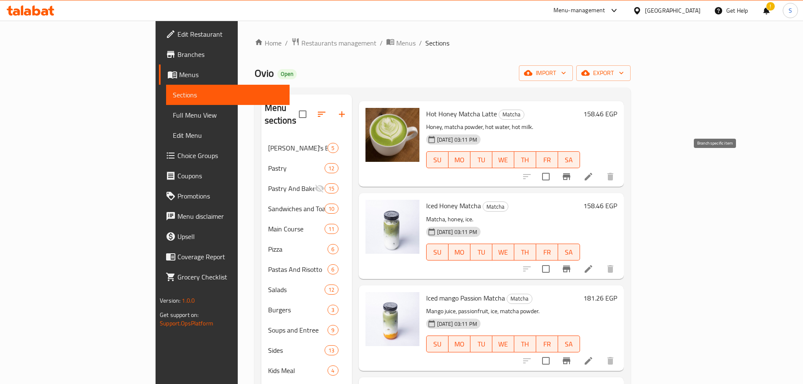
click at [570, 173] on icon "Branch-specific-item" at bounding box center [566, 176] width 8 height 7
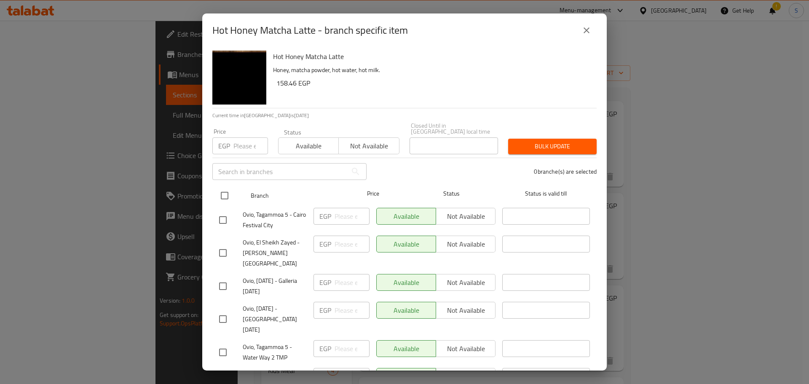
click at [228, 190] on input "checkbox" at bounding box center [225, 196] width 18 height 18
checkbox input "true"
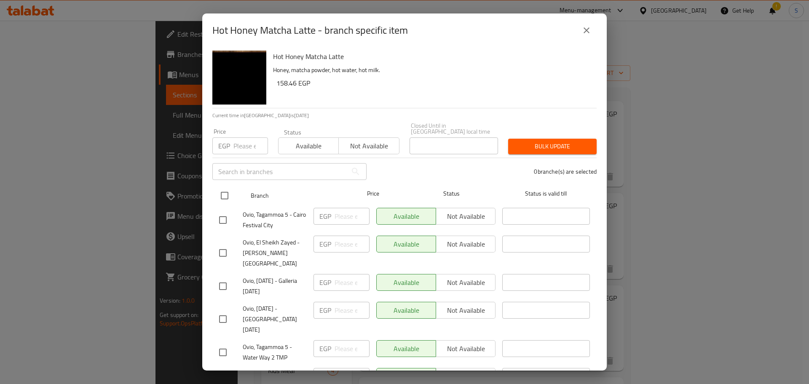
checkbox input "true"
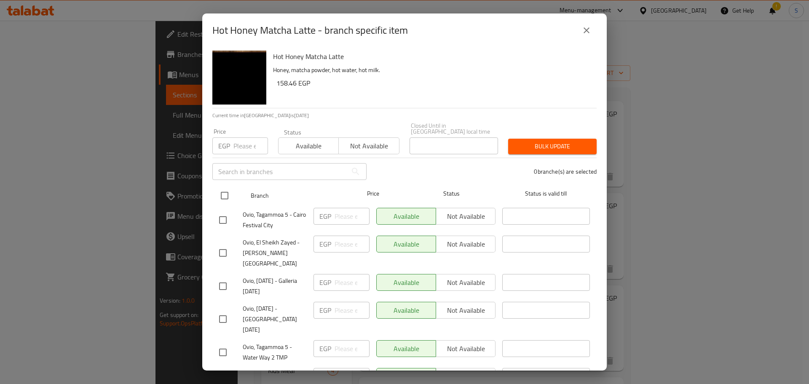
checkbox input "true"
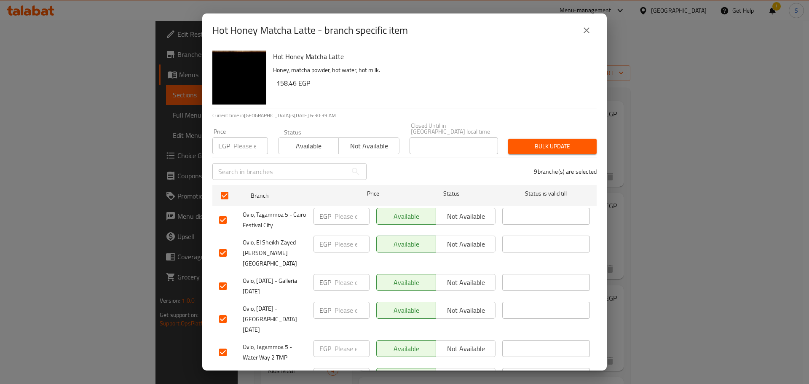
click at [244, 143] on input "number" at bounding box center [250, 145] width 35 height 17
paste input "181.26"
type input "181.26"
click at [544, 141] on span "Bulk update" at bounding box center [552, 146] width 75 height 11
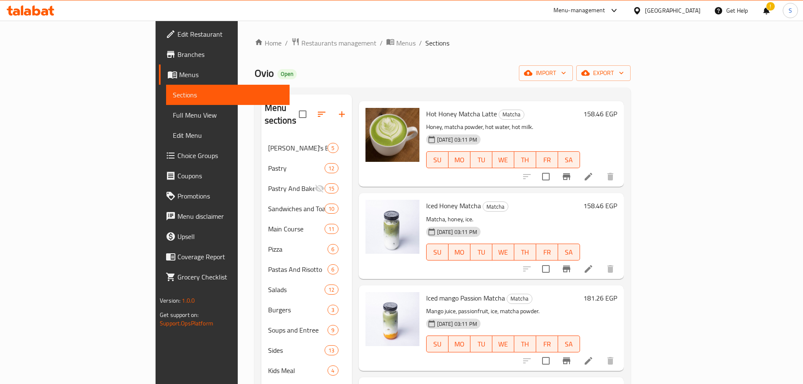
click at [571, 171] on icon "Branch-specific-item" at bounding box center [566, 176] width 10 height 10
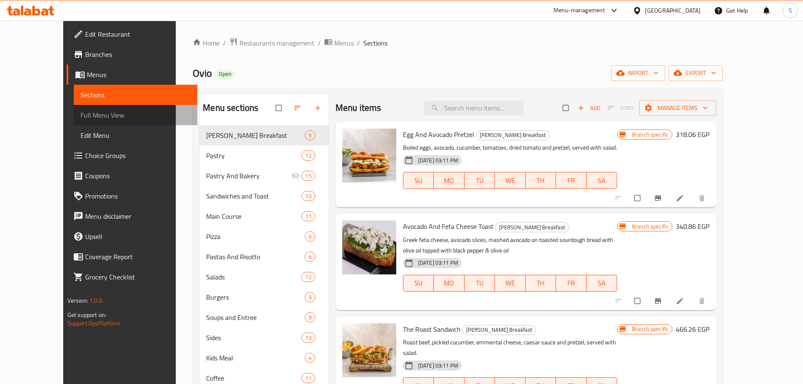
drag, startPoint x: 66, startPoint y: 121, endPoint x: 79, endPoint y: 109, distance: 18.5
click at [74, 121] on link "Full Menu View" at bounding box center [135, 115] width 123 height 20
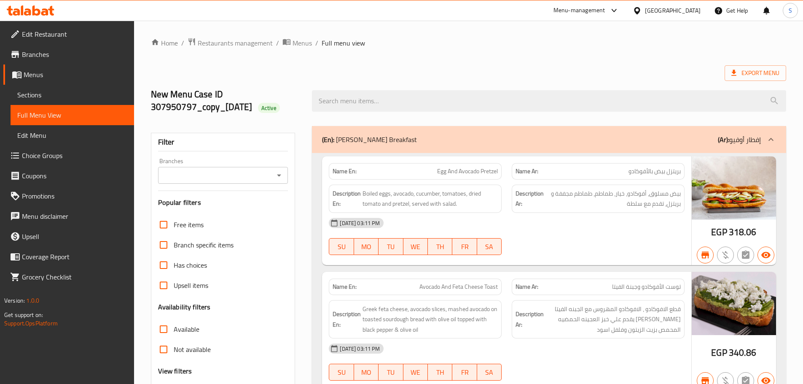
click at [435, 73] on div "Export Menu" at bounding box center [468, 73] width 635 height 16
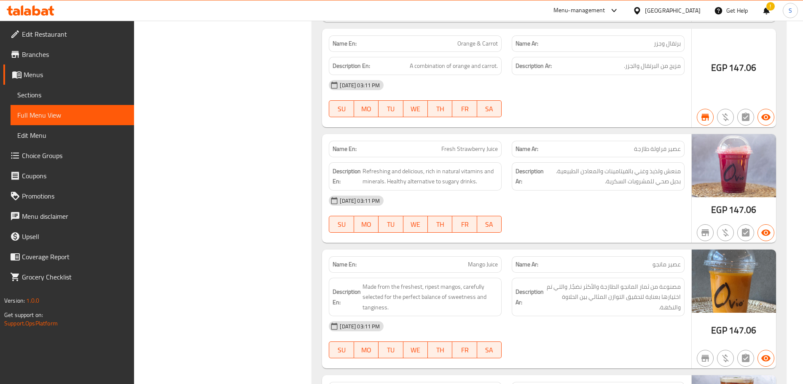
scroll to position [17177, 0]
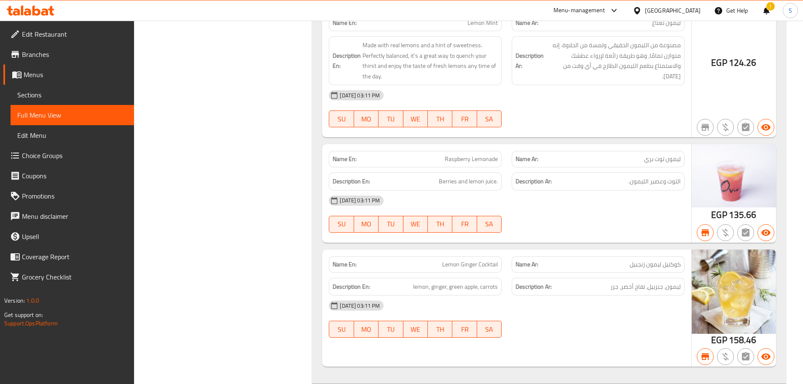
click at [490, 260] on span "Lemon Ginger Cocktail" at bounding box center [470, 264] width 56 height 9
copy span "Lemon Ginger Cocktail"
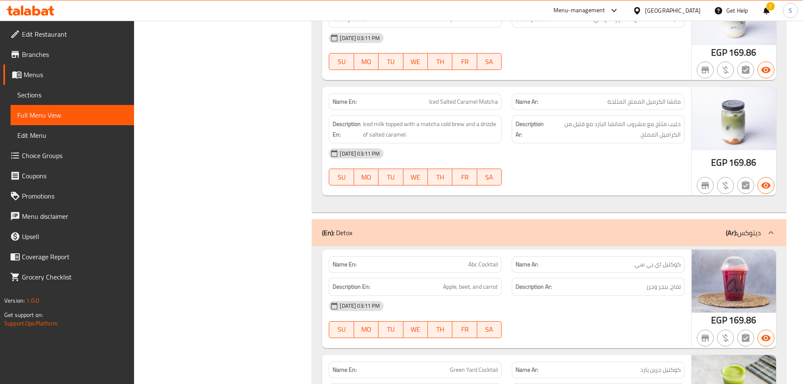
click at [487, 260] on span "Abc Cocktail" at bounding box center [482, 264] width 29 height 9
copy span "Abc Cocktail"
click at [479, 365] on span "Green Yard Cocktail" at bounding box center [474, 369] width 48 height 9
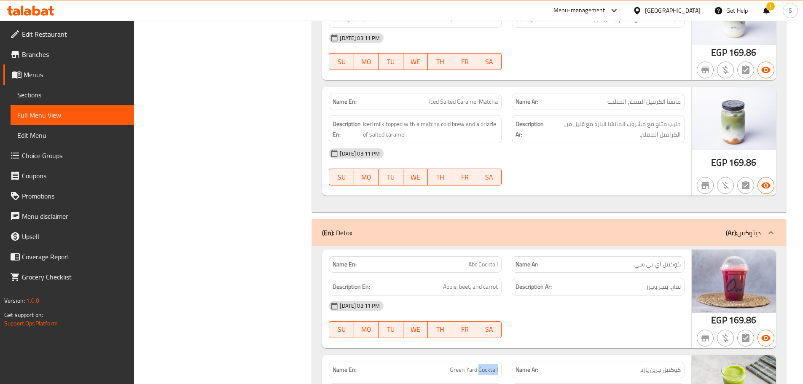
click at [480, 365] on span "Green Yard Cocktail" at bounding box center [474, 369] width 48 height 9
copy span "Green Yard Cocktail"
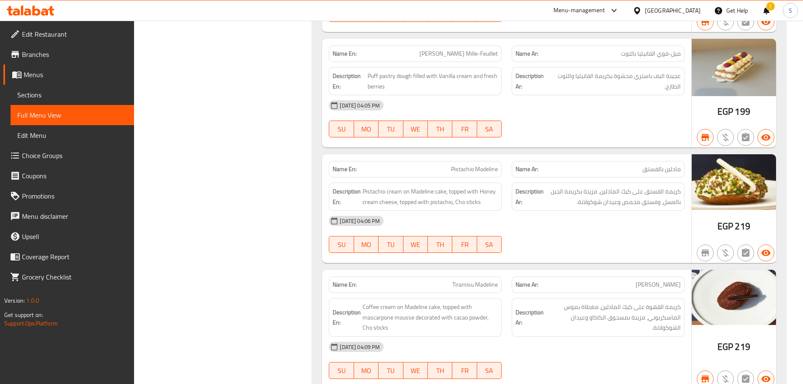
scroll to position [16121, 0]
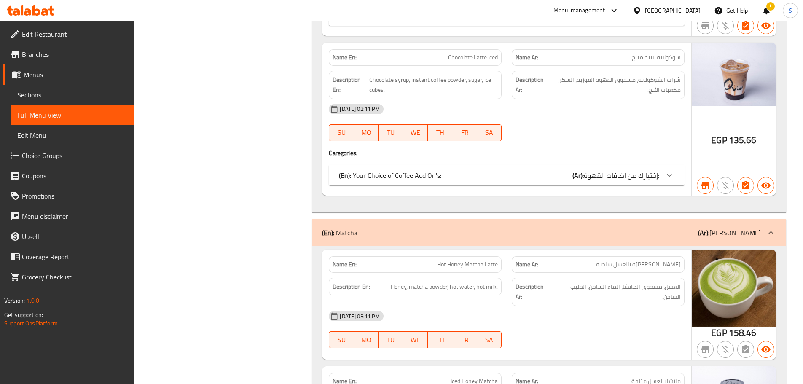
click at [463, 377] on span "Iced Honey Matcha" at bounding box center [473, 381] width 47 height 9
copy span "Iced Honey Matcha"
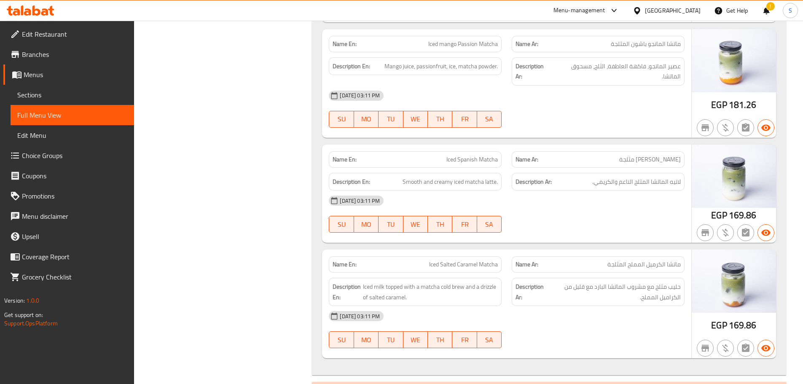
click at [460, 260] on span "Iced Salted Caramel Matcha" at bounding box center [463, 264] width 69 height 9
copy span "Iced Salted Caramel Matcha"
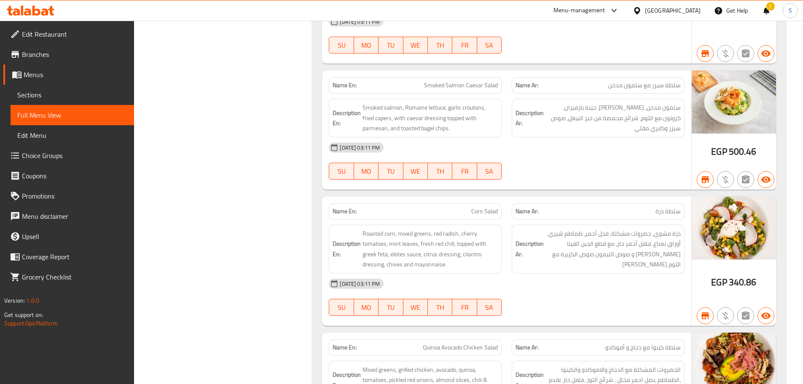
scroll to position [16936, 0]
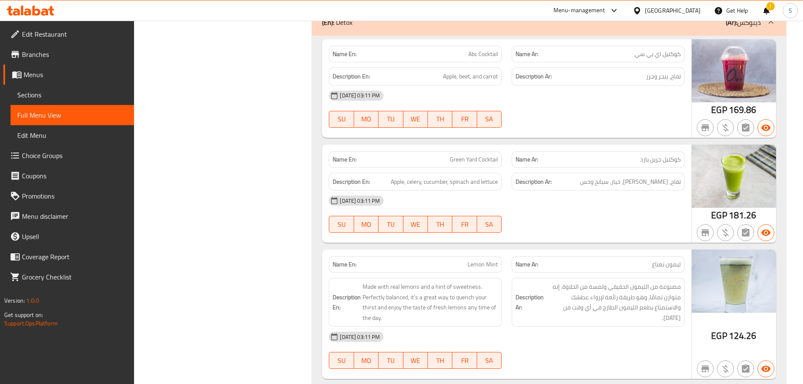
click at [479, 260] on span "Lemon Mint" at bounding box center [482, 264] width 30 height 9
copy span "Lemon Mint"
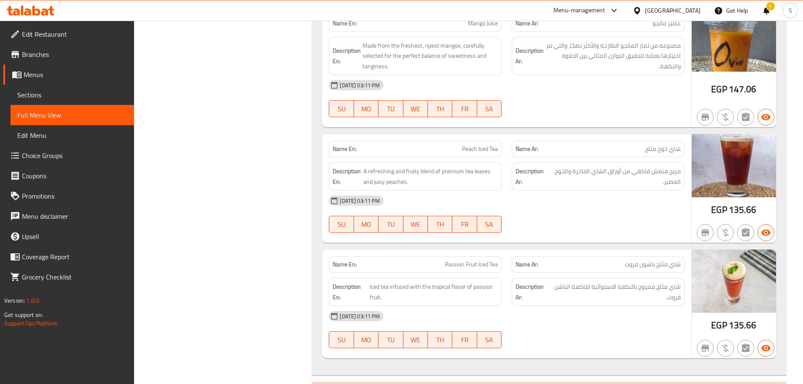
scroll to position [17072, 0]
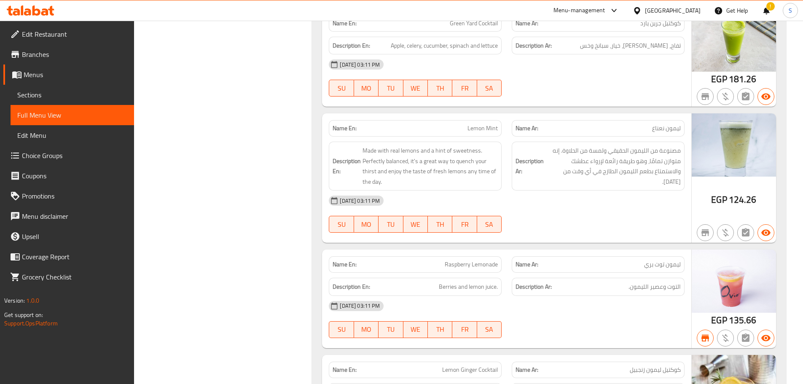
click at [471, 260] on span "Raspberry Lemonade" at bounding box center [470, 264] width 53 height 9
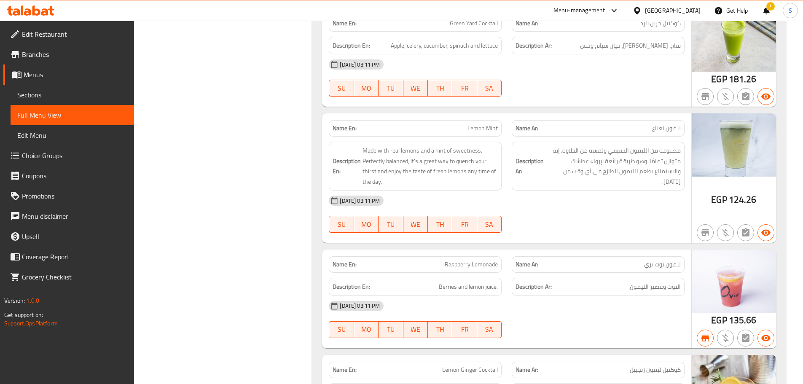
scroll to position [19186, 0]
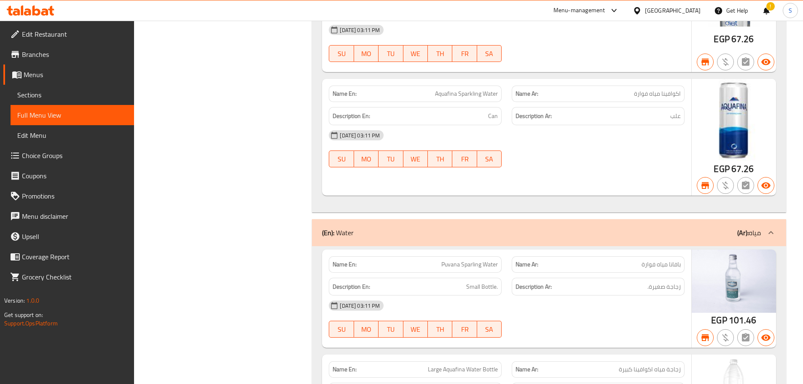
click at [478, 260] on span "Puvana Sparling Water" at bounding box center [469, 264] width 56 height 9
copy span "Puvana Sparling Water"
click at [468, 260] on span "Puvana Sparling Water" at bounding box center [469, 264] width 56 height 9
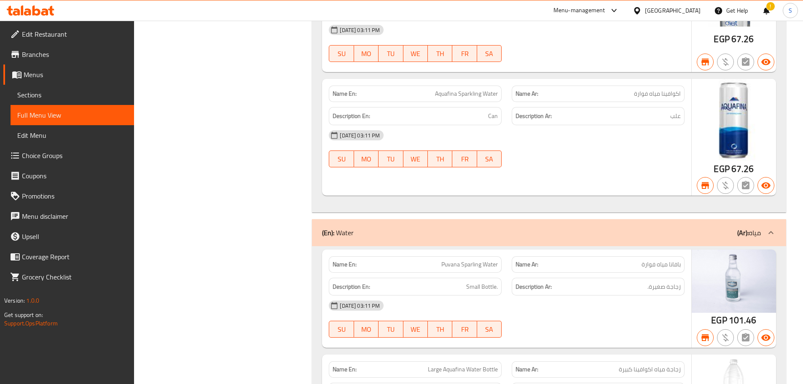
click at [468, 260] on span "Puvana Sparling Water" at bounding box center [469, 264] width 56 height 9
click at [467, 260] on span "Puvana Sparling Water" at bounding box center [469, 264] width 56 height 9
copy span "Puvana Sparling Water"
click at [485, 281] on span "Small Bottle." at bounding box center [482, 286] width 32 height 11
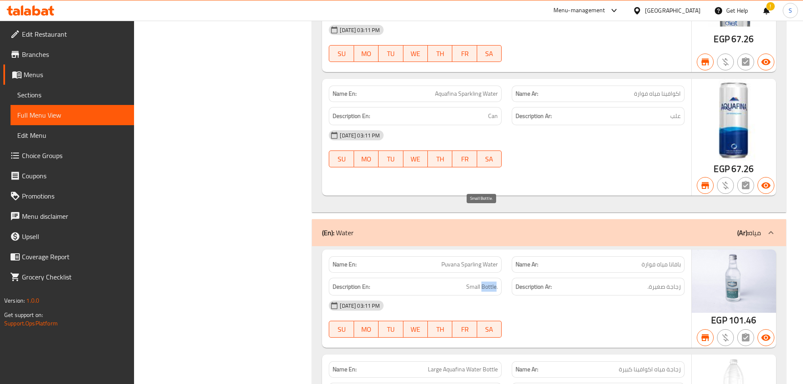
click at [485, 281] on span "Small Bottle." at bounding box center [482, 286] width 32 height 11
copy span "Small Bottle."
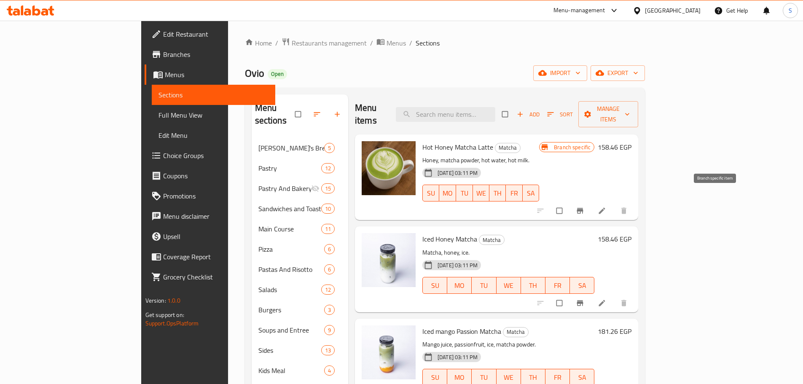
click at [583, 208] on icon "Branch-specific-item" at bounding box center [580, 210] width 6 height 5
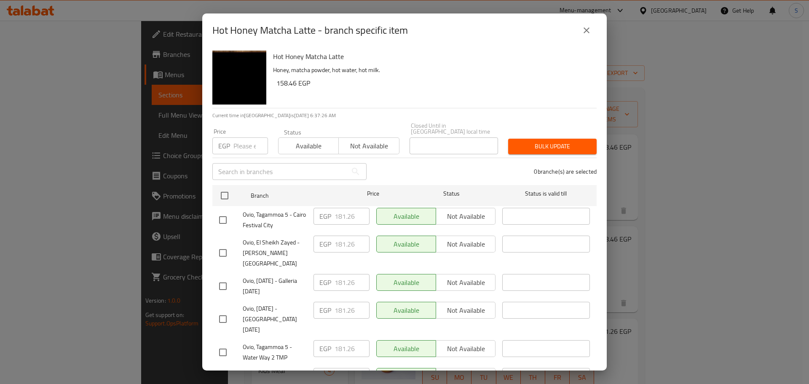
click at [586, 32] on icon "close" at bounding box center [586, 30] width 10 height 10
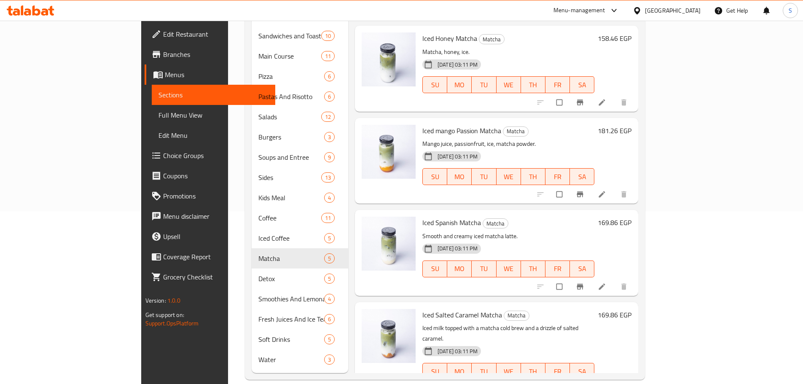
scroll to position [43, 0]
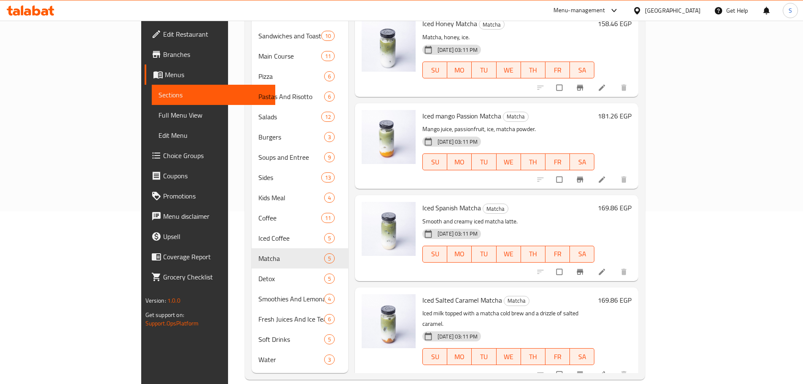
click at [423, 201] on span "Iced Spanish Matcha" at bounding box center [451, 207] width 59 height 13
click at [424, 201] on span "Iced Spanish Matcha" at bounding box center [451, 207] width 59 height 13
copy h6 "Iced Spanish Matcha"
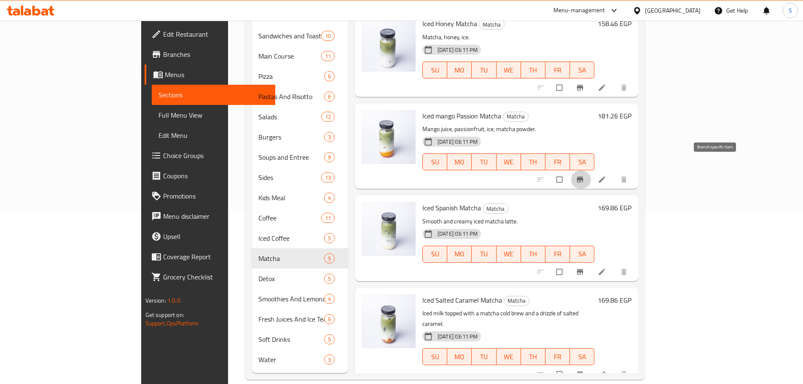
click at [591, 170] on button "Branch-specific-item" at bounding box center [580, 179] width 20 height 19
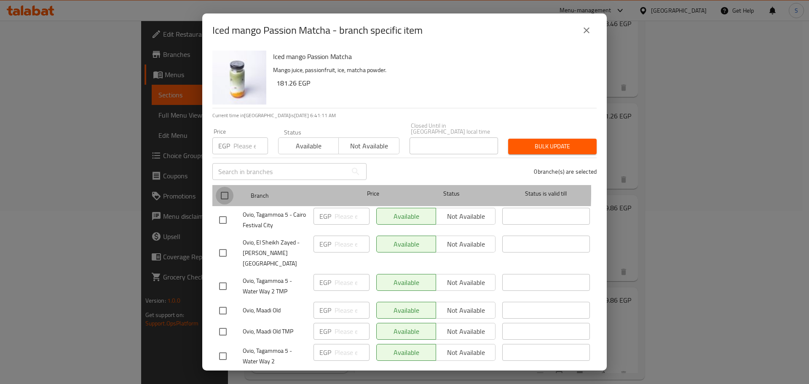
click at [226, 187] on input "checkbox" at bounding box center [225, 196] width 18 height 18
checkbox input "true"
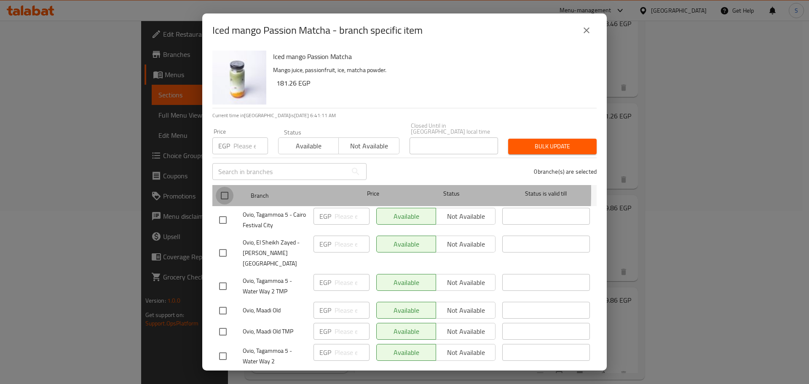
checkbox input "true"
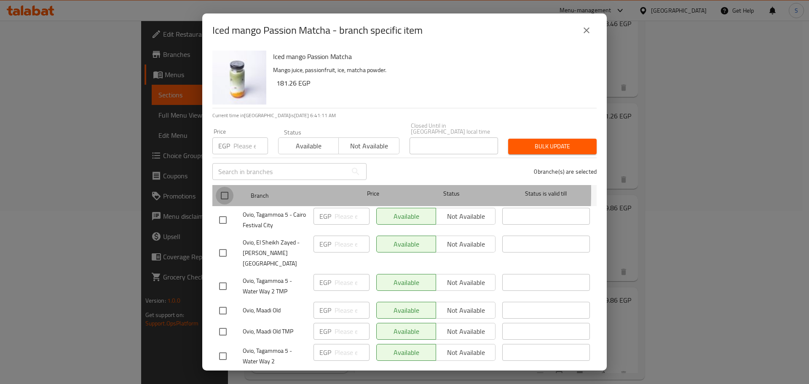
checkbox input "true"
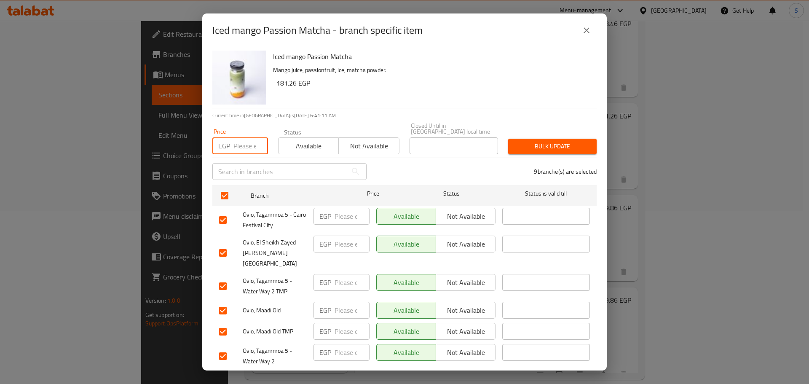
click at [236, 147] on input "number" at bounding box center [250, 145] width 35 height 17
paste input "215.46"
type input "215.46"
click at [549, 141] on span "Bulk update" at bounding box center [552, 146] width 75 height 11
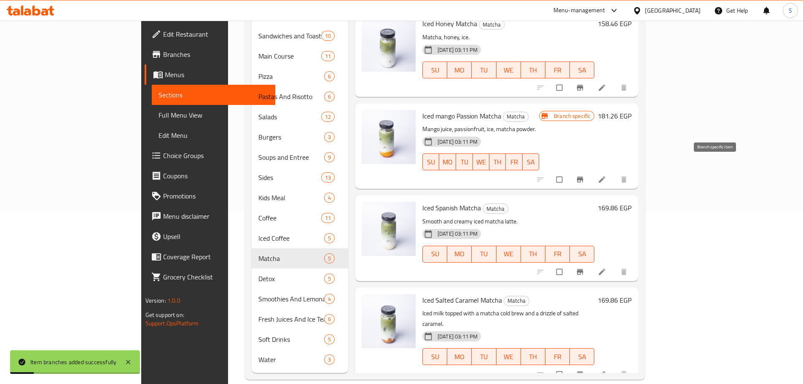
click at [583, 177] on icon "Branch-specific-item" at bounding box center [580, 179] width 6 height 5
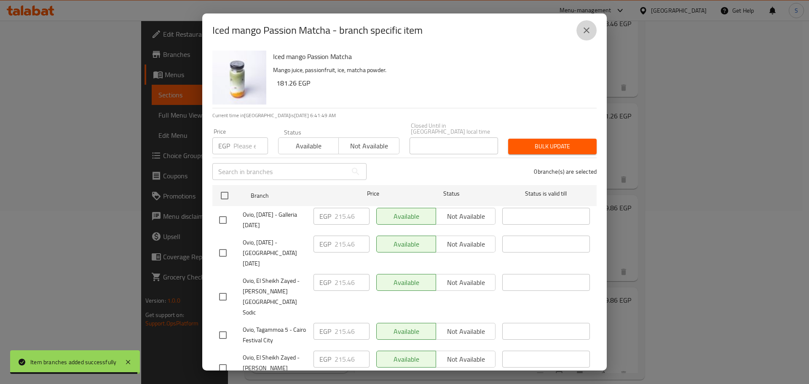
click at [587, 26] on icon "close" at bounding box center [586, 30] width 10 height 10
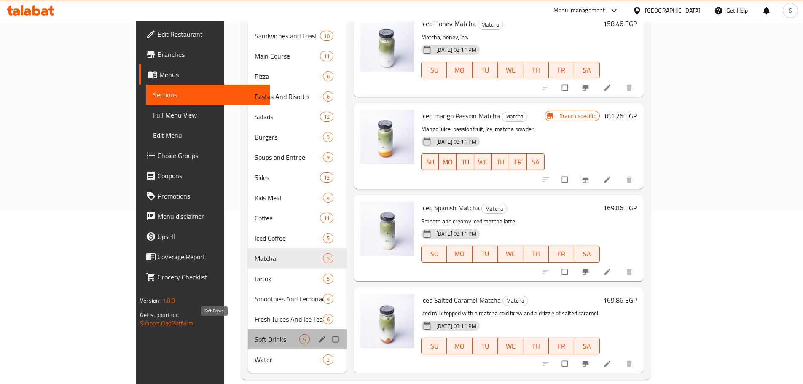
click at [254, 334] on span "Soft Drinks" at bounding box center [276, 339] width 44 height 10
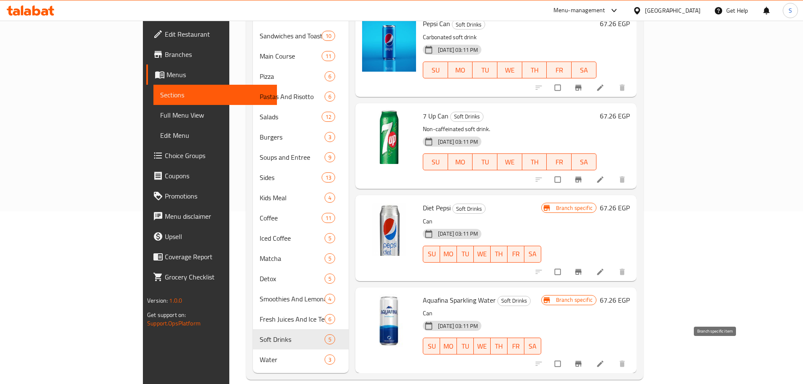
click at [581, 361] on icon "Branch-specific-item" at bounding box center [578, 363] width 6 height 5
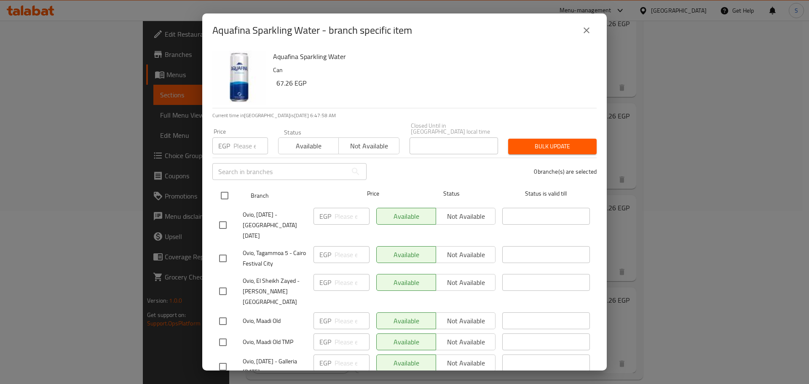
click at [222, 192] on input "checkbox" at bounding box center [225, 196] width 18 height 18
checkbox input "true"
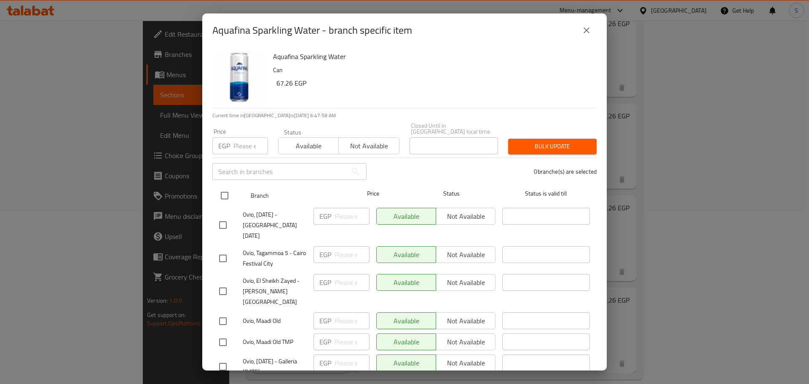
checkbox input "true"
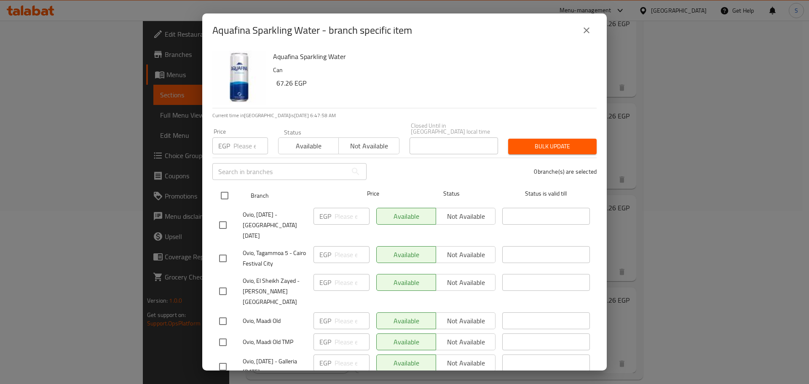
checkbox input "true"
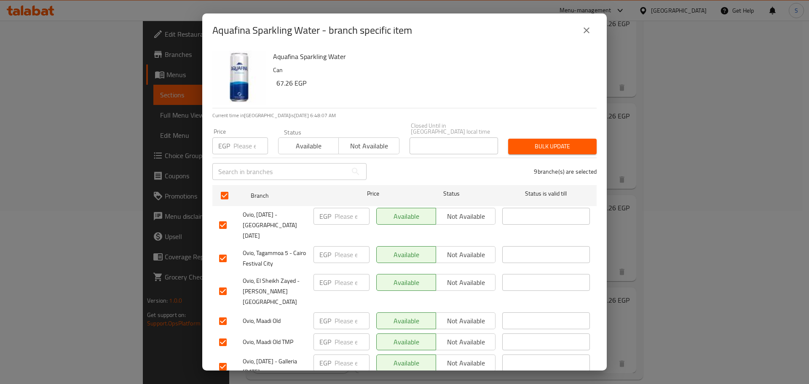
click at [246, 138] on input "number" at bounding box center [250, 145] width 35 height 17
paste input "78.66"
type input "78.66"
click at [576, 141] on span "Bulk update" at bounding box center [552, 146] width 75 height 11
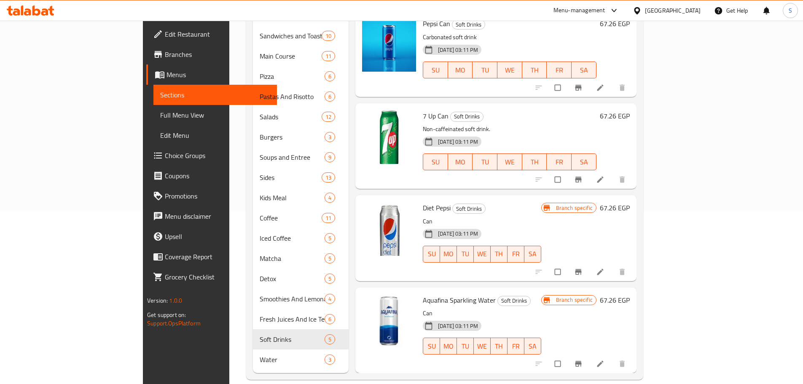
click at [423, 294] on span "Aquafina Sparkling Water" at bounding box center [459, 300] width 73 height 13
copy h6 "Aquafina Sparkling Water"
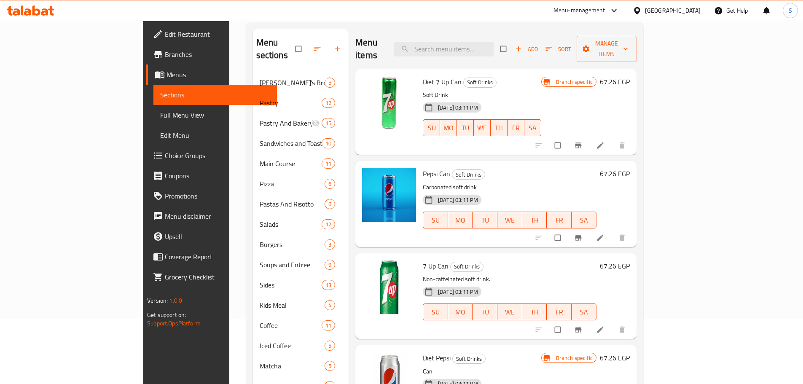
scroll to position [46, 0]
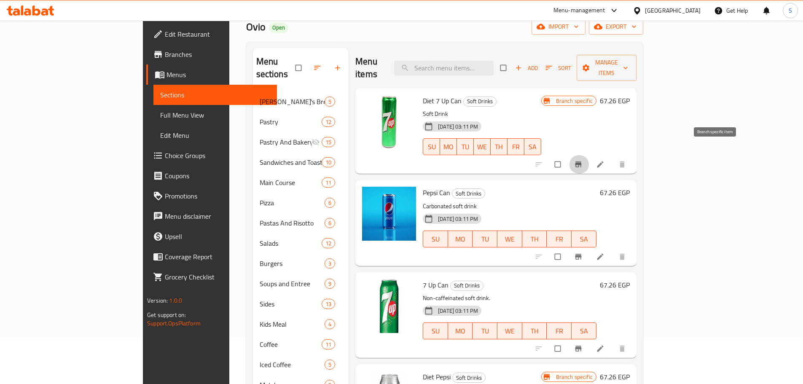
click at [582, 160] on icon "Branch-specific-item" at bounding box center [578, 164] width 8 height 8
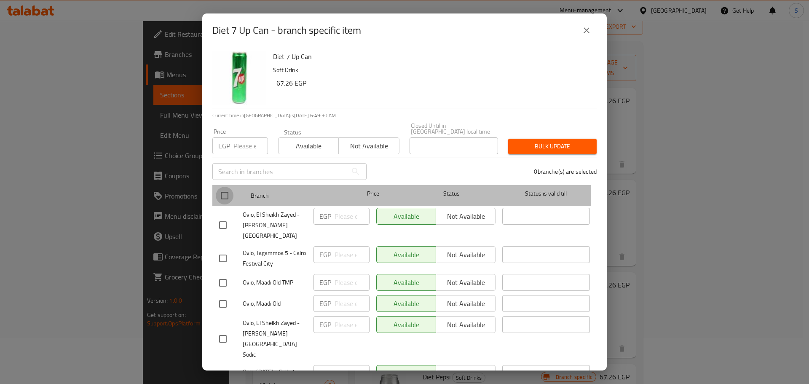
click at [228, 187] on input "checkbox" at bounding box center [225, 196] width 18 height 18
checkbox input "true"
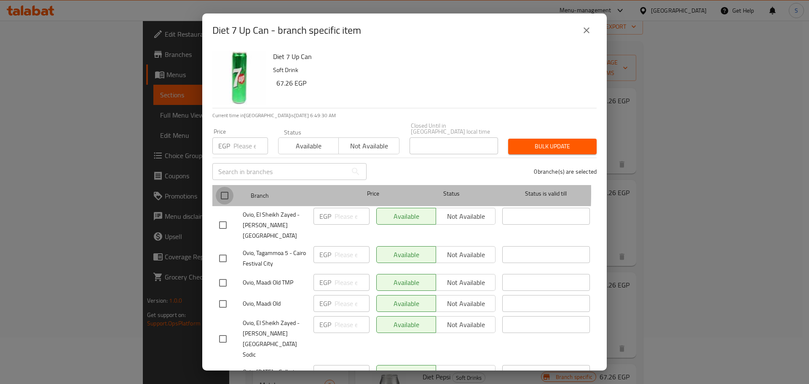
checkbox input "true"
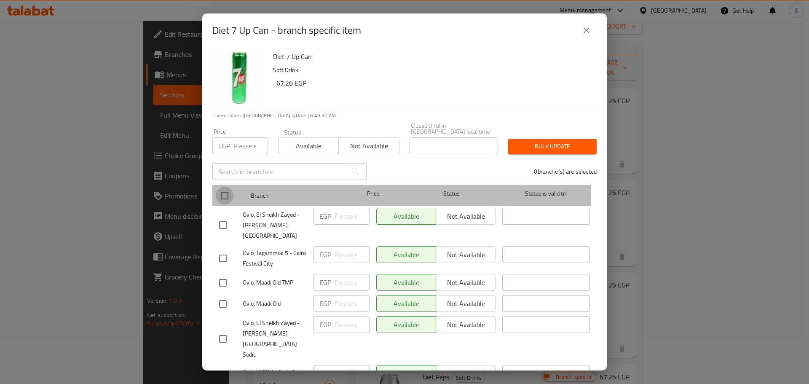
checkbox input "true"
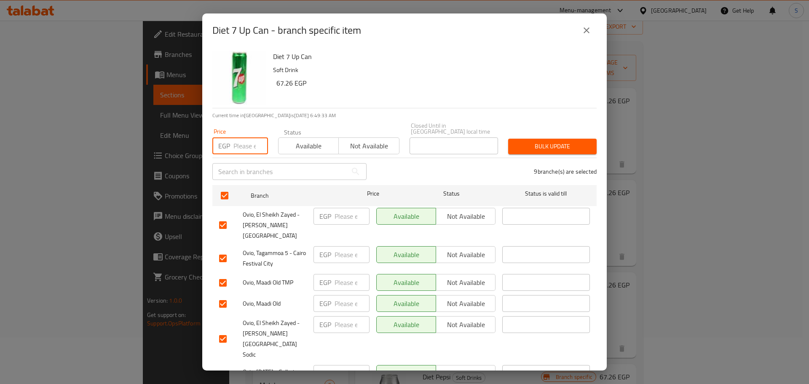
click at [236, 145] on input "number" at bounding box center [250, 145] width 35 height 17
paste input "78.66"
type input "78.66"
click at [569, 141] on span "Bulk update" at bounding box center [552, 146] width 75 height 11
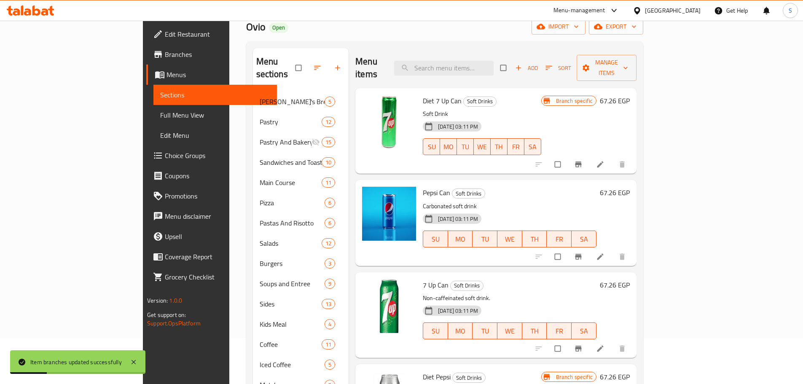
click at [582, 160] on icon "Branch-specific-item" at bounding box center [578, 164] width 8 height 8
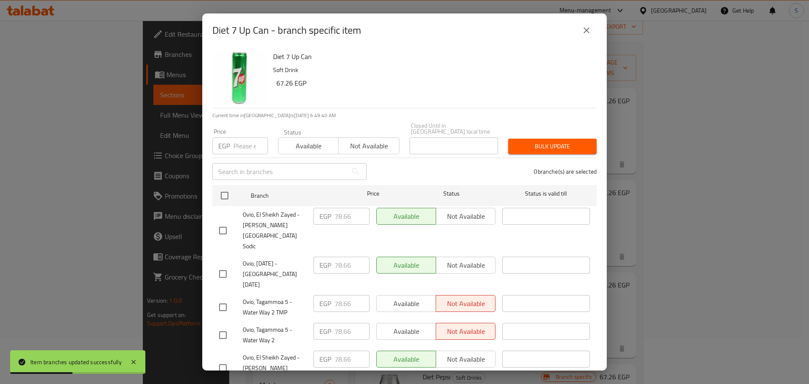
click at [587, 26] on icon "close" at bounding box center [586, 30] width 10 height 10
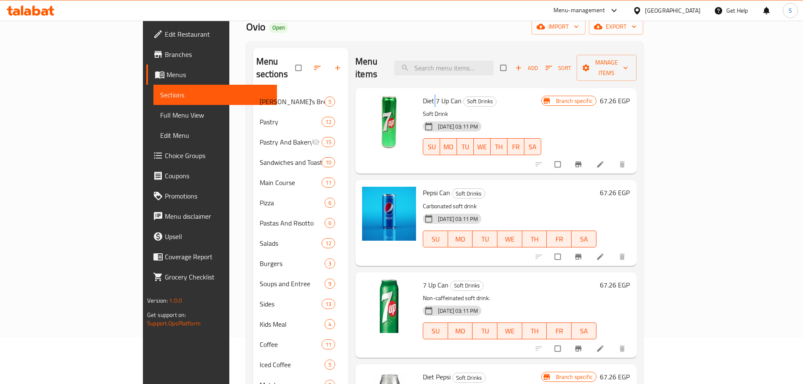
click at [423, 94] on span "Diet 7 Up Can" at bounding box center [442, 100] width 39 height 13
copy h6 "Diet 7 Up Can"
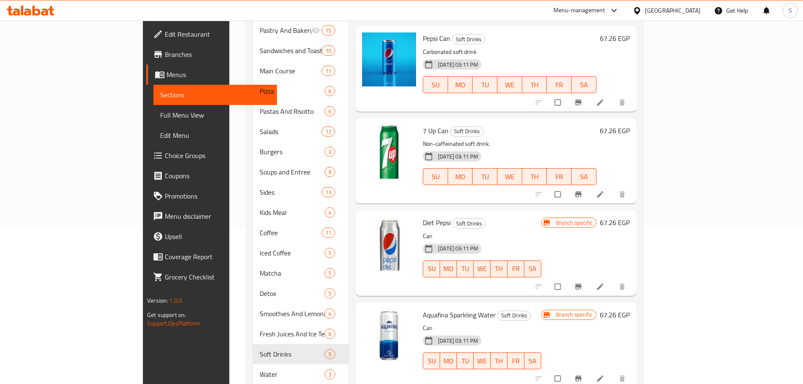
scroll to position [173, 0]
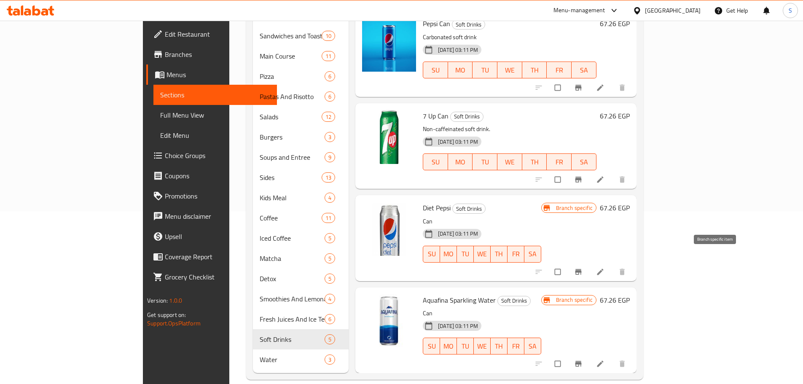
click at [581, 269] on icon "Branch-specific-item" at bounding box center [578, 271] width 6 height 5
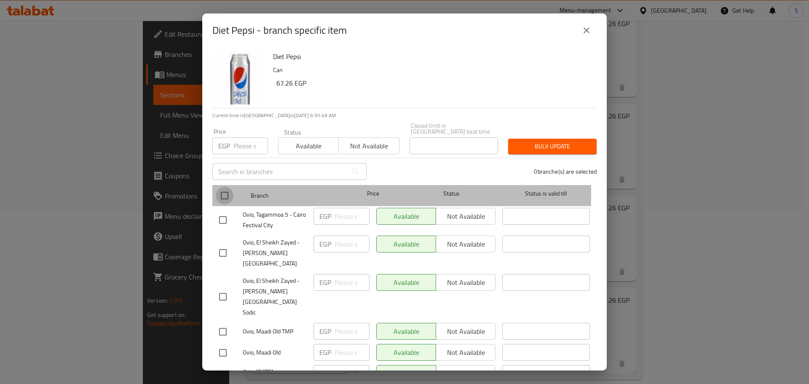
click at [229, 187] on input "checkbox" at bounding box center [225, 196] width 18 height 18
checkbox input "true"
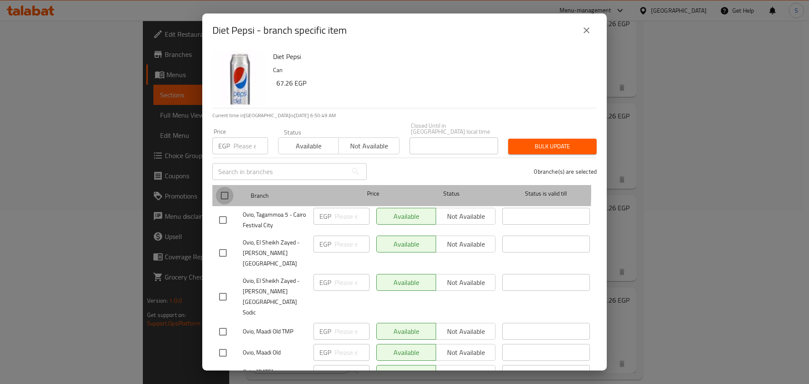
checkbox input "true"
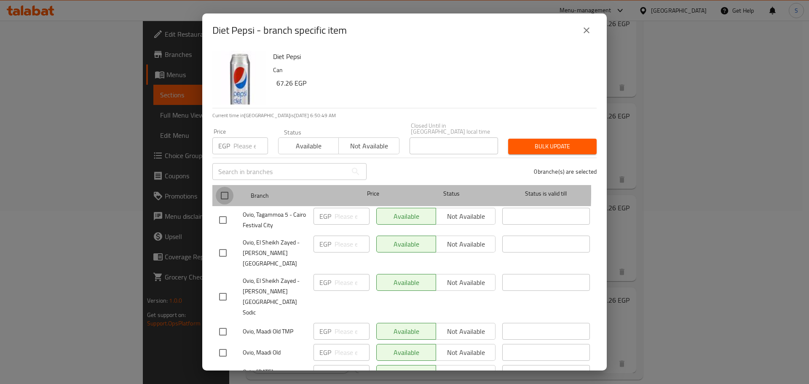
checkbox input "true"
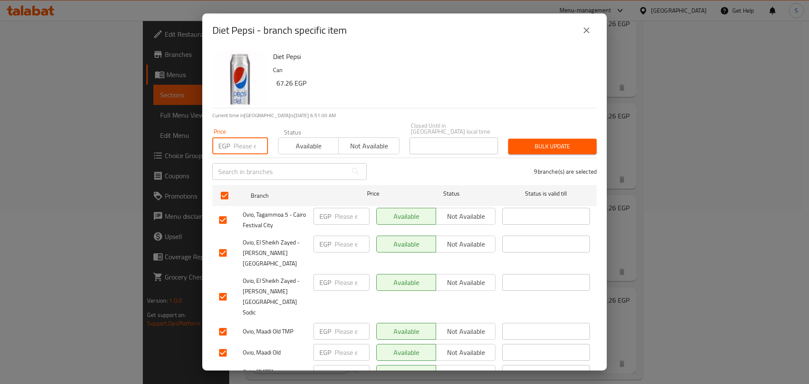
click at [237, 140] on input "number" at bounding box center [250, 145] width 35 height 17
paste input "78.66"
type input "78.66"
click at [586, 139] on button "Bulk update" at bounding box center [552, 147] width 88 height 16
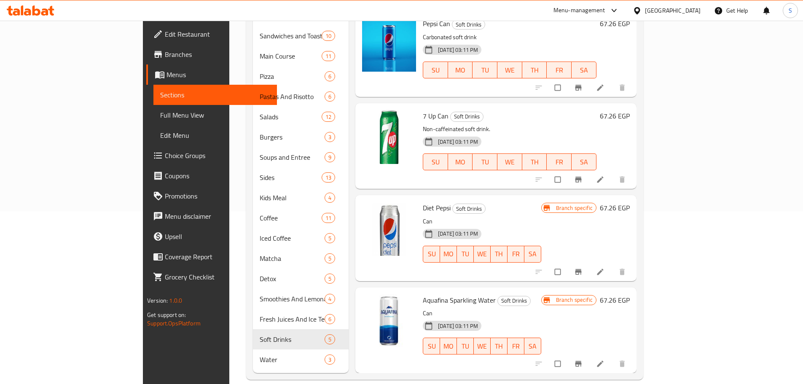
click at [423, 201] on span "Diet Pepsi" at bounding box center [437, 207] width 28 height 13
copy h6 "Diet Pepsi"
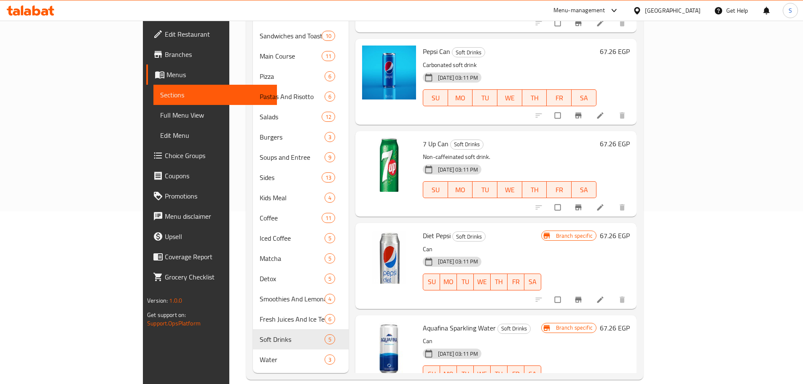
scroll to position [0, 0]
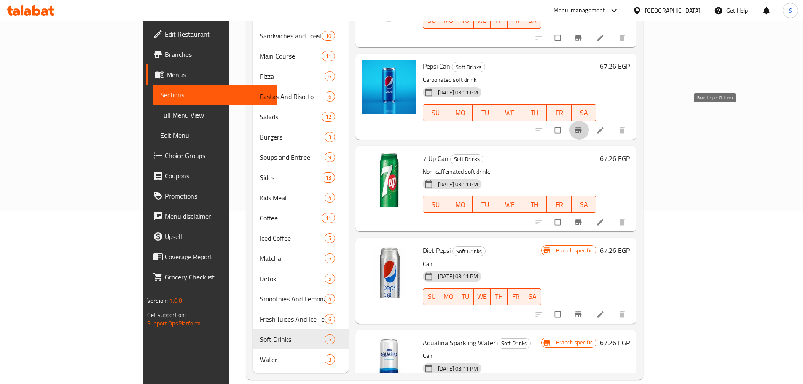
click at [584, 126] on span "Branch-specific-item" at bounding box center [579, 130] width 10 height 8
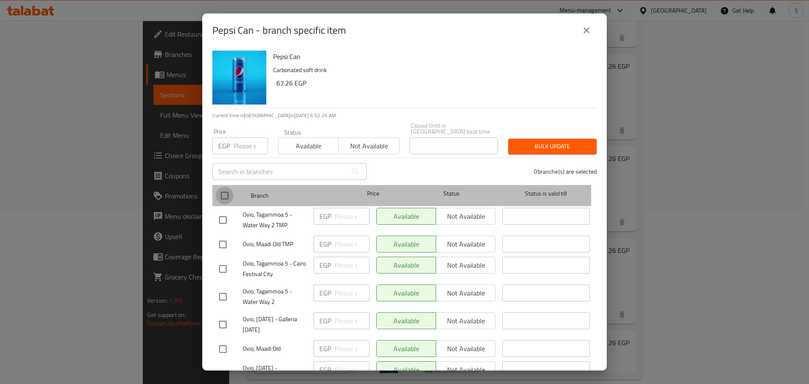
drag, startPoint x: 227, startPoint y: 187, endPoint x: 245, endPoint y: 192, distance: 19.1
click at [227, 187] on input "checkbox" at bounding box center [225, 196] width 18 height 18
checkbox input "true"
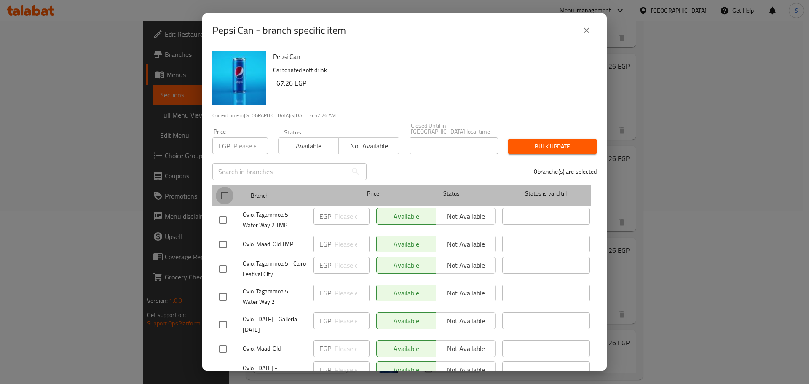
checkbox input "true"
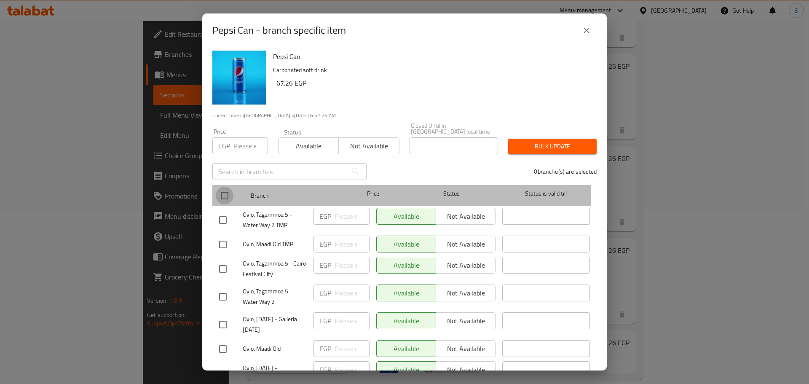
checkbox input "true"
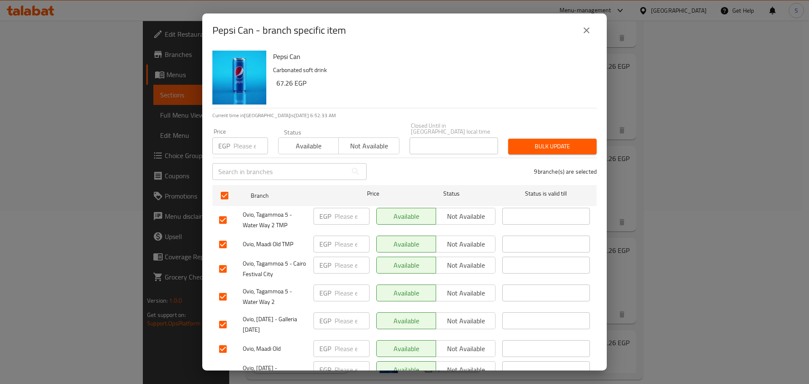
click at [252, 137] on input "number" at bounding box center [250, 145] width 35 height 17
paste input "78.66"
type input "78.66"
click at [556, 145] on span "Bulk update" at bounding box center [552, 146] width 75 height 11
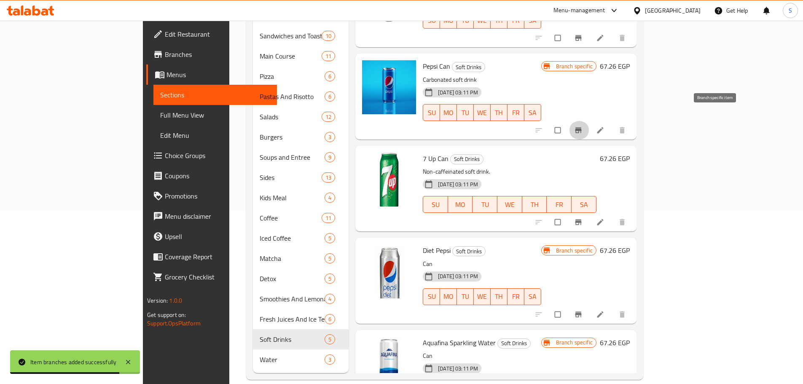
click at [581, 127] on icon "Branch-specific-item" at bounding box center [578, 129] width 6 height 5
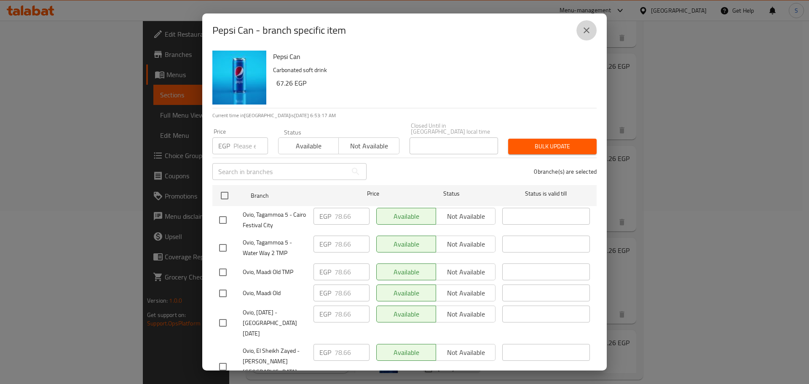
click at [584, 29] on icon "close" at bounding box center [586, 30] width 10 height 10
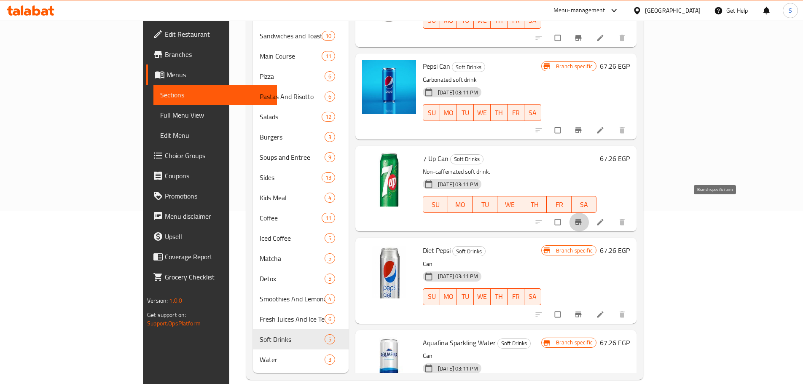
click at [581, 219] on icon "Branch-specific-item" at bounding box center [578, 221] width 6 height 5
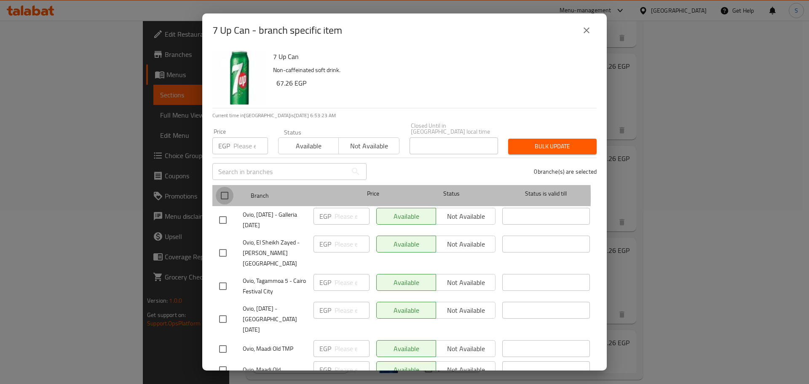
click at [222, 190] on input "checkbox" at bounding box center [225, 196] width 18 height 18
checkbox input "true"
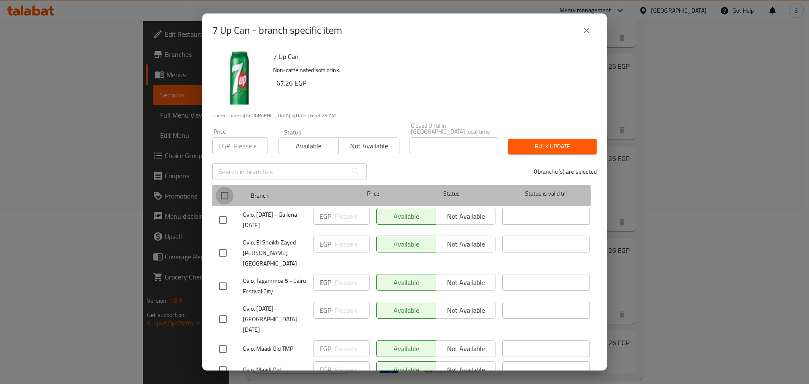
checkbox input "true"
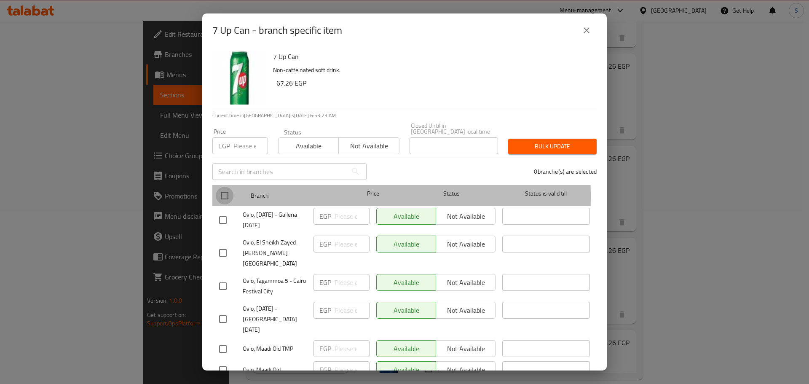
checkbox input "true"
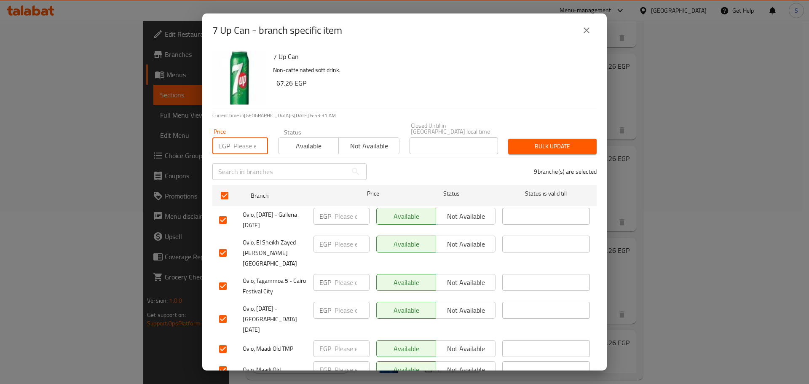
click at [233, 140] on input "number" at bounding box center [250, 145] width 35 height 17
paste input "78.66"
type input "78.66"
click at [554, 143] on span "Bulk update" at bounding box center [552, 146] width 75 height 11
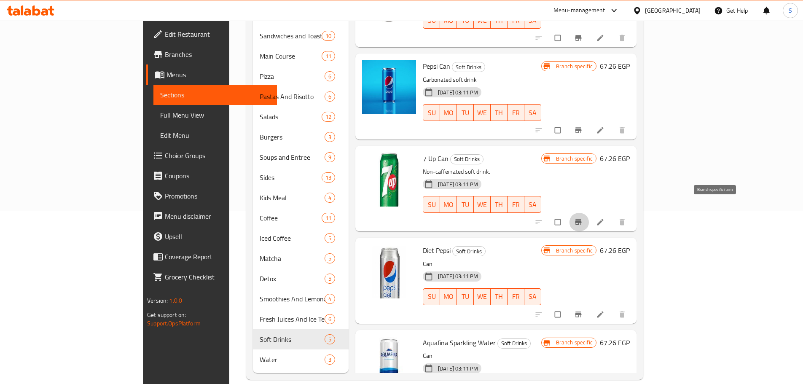
click at [582, 218] on icon "Branch-specific-item" at bounding box center [578, 222] width 8 height 8
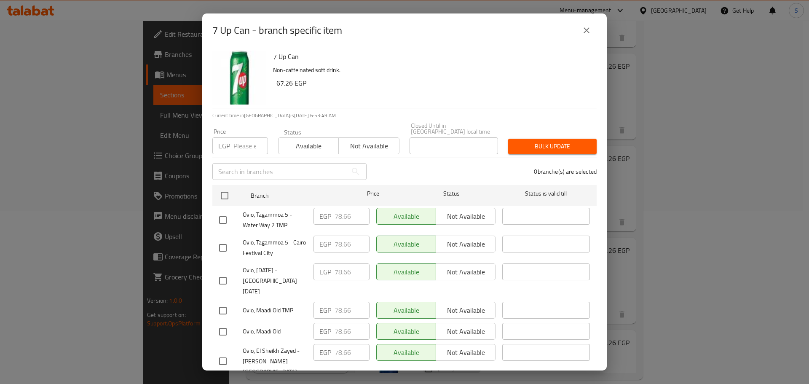
click at [588, 33] on icon "close" at bounding box center [586, 30] width 10 height 10
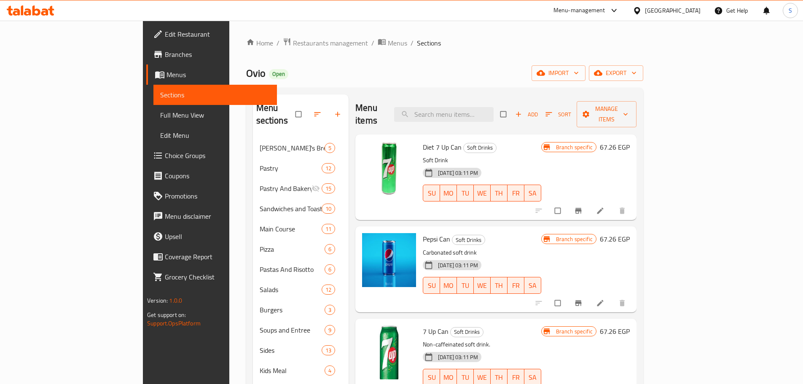
click at [586, 19] on div "Menu-management Egypt Get Help S" at bounding box center [401, 10] width 803 height 20
click at [574, 29] on div "Home / Restaurants management / Menus / Sections Ovio Open import export Menu s…" at bounding box center [444, 295] width 431 height 549
click at [638, 72] on icon "button" at bounding box center [633, 73] width 8 height 8
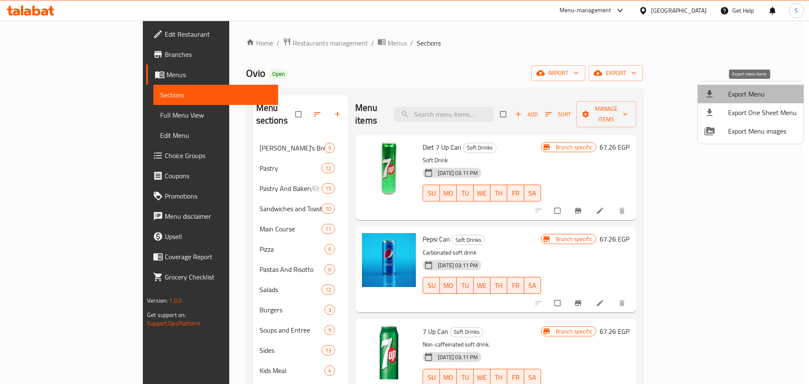
click at [751, 92] on span "Export Menu" at bounding box center [762, 94] width 69 height 10
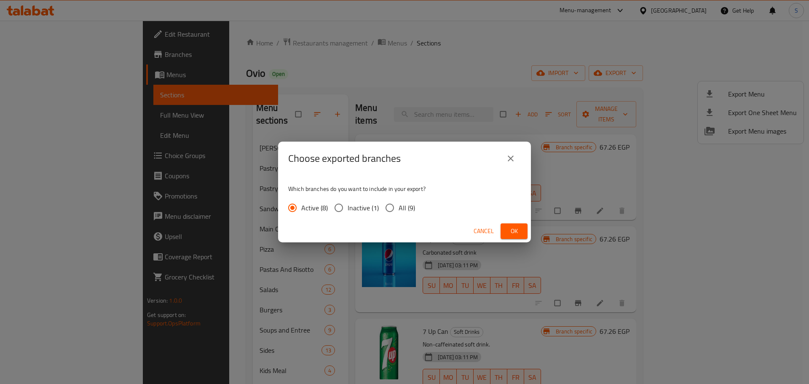
click at [389, 204] on input "All (9)" at bounding box center [390, 208] width 18 height 18
radio input "true"
click at [515, 230] on span "Ok" at bounding box center [513, 231] width 13 height 11
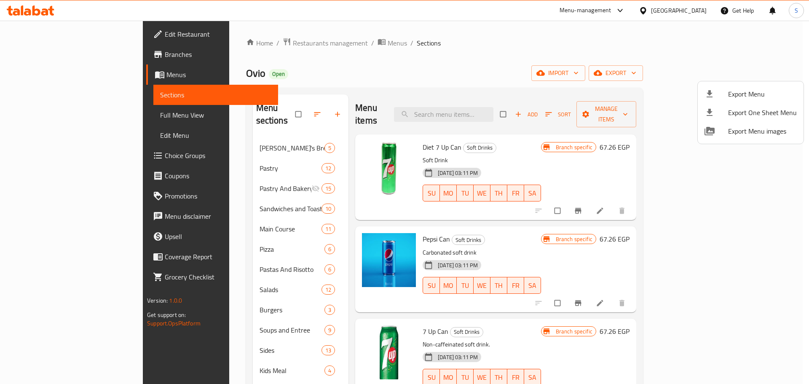
click at [40, 73] on div at bounding box center [404, 192] width 809 height 384
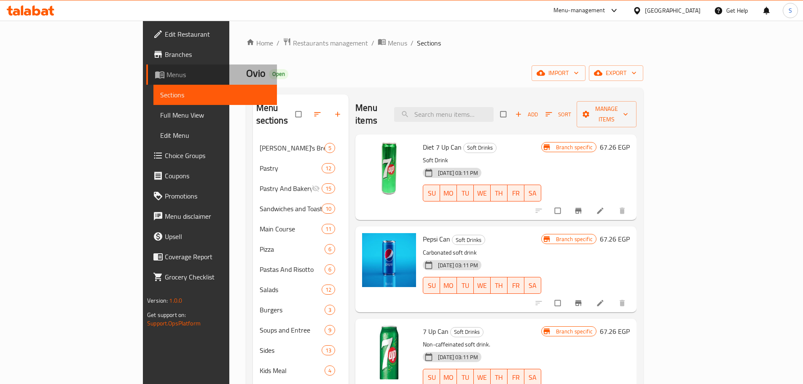
click at [166, 73] on span "Menus" at bounding box center [218, 75] width 104 height 10
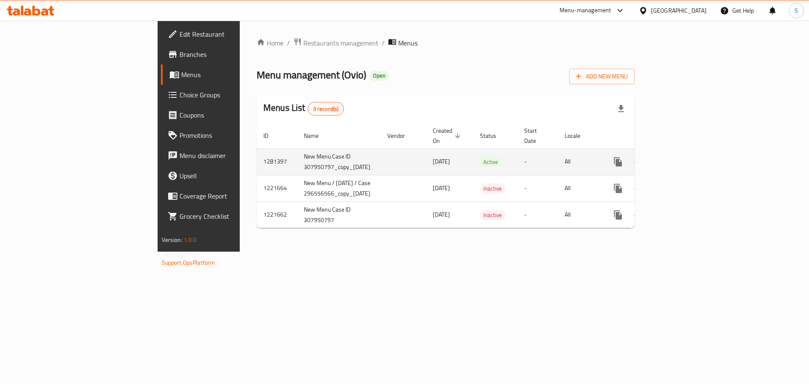
click at [257, 153] on td "1281397" at bounding box center [277, 161] width 40 height 27
copy td "1281397"
